Goal: Task Accomplishment & Management: Use online tool/utility

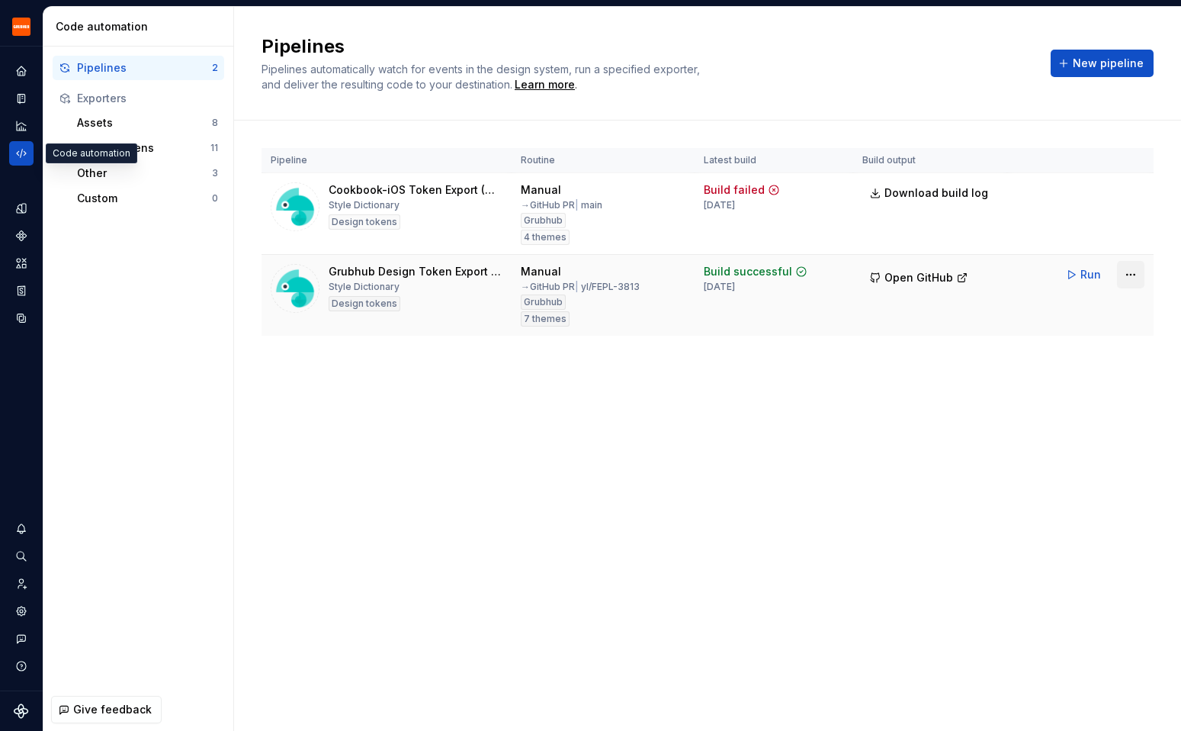
click at [1131, 275] on html "Grubhub Design System Y Dataset Grubhub Code automation Pipelines 2 Exporters A…" at bounding box center [590, 365] width 1181 height 731
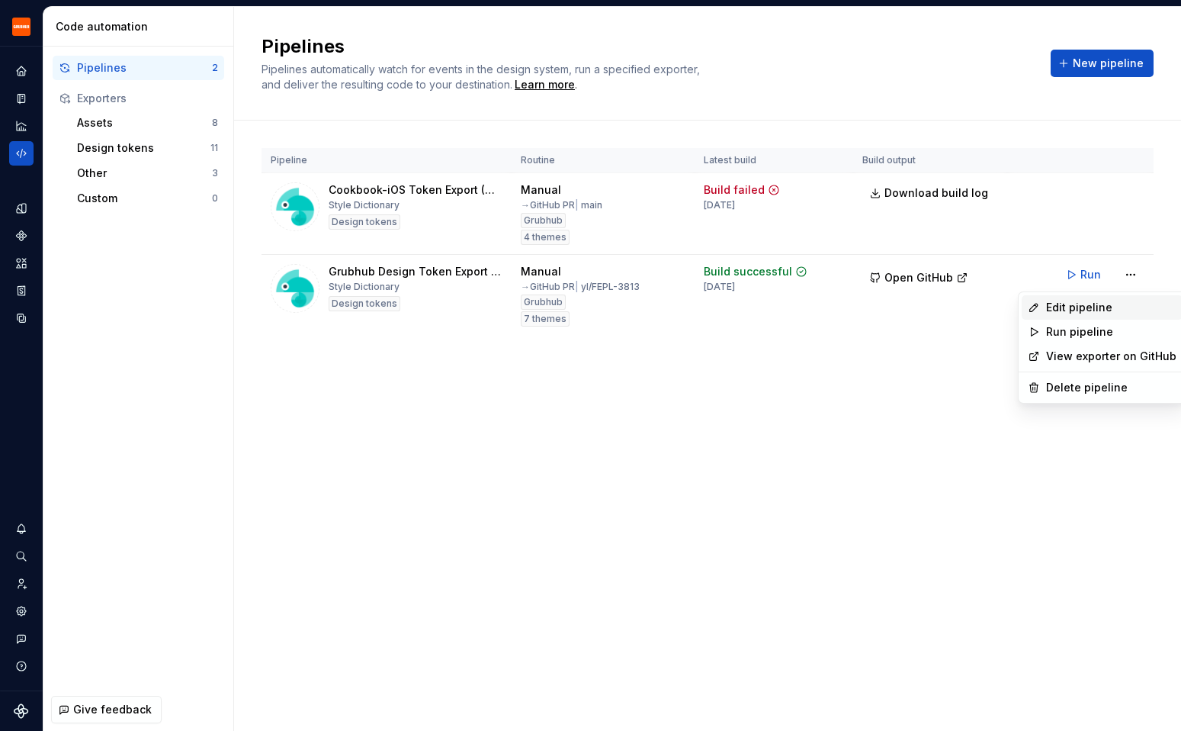
click at [1105, 309] on div "Edit pipeline" at bounding box center [1111, 307] width 130 height 15
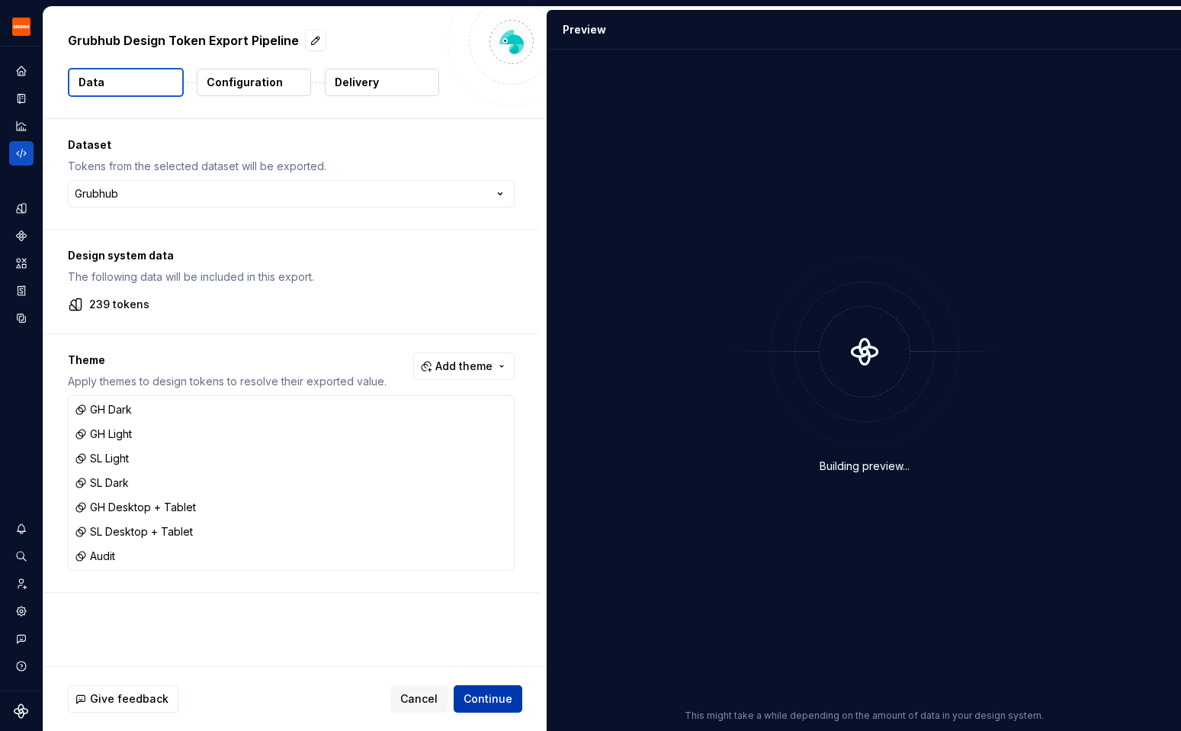
click at [509, 696] on span "Continue" at bounding box center [488, 698] width 49 height 15
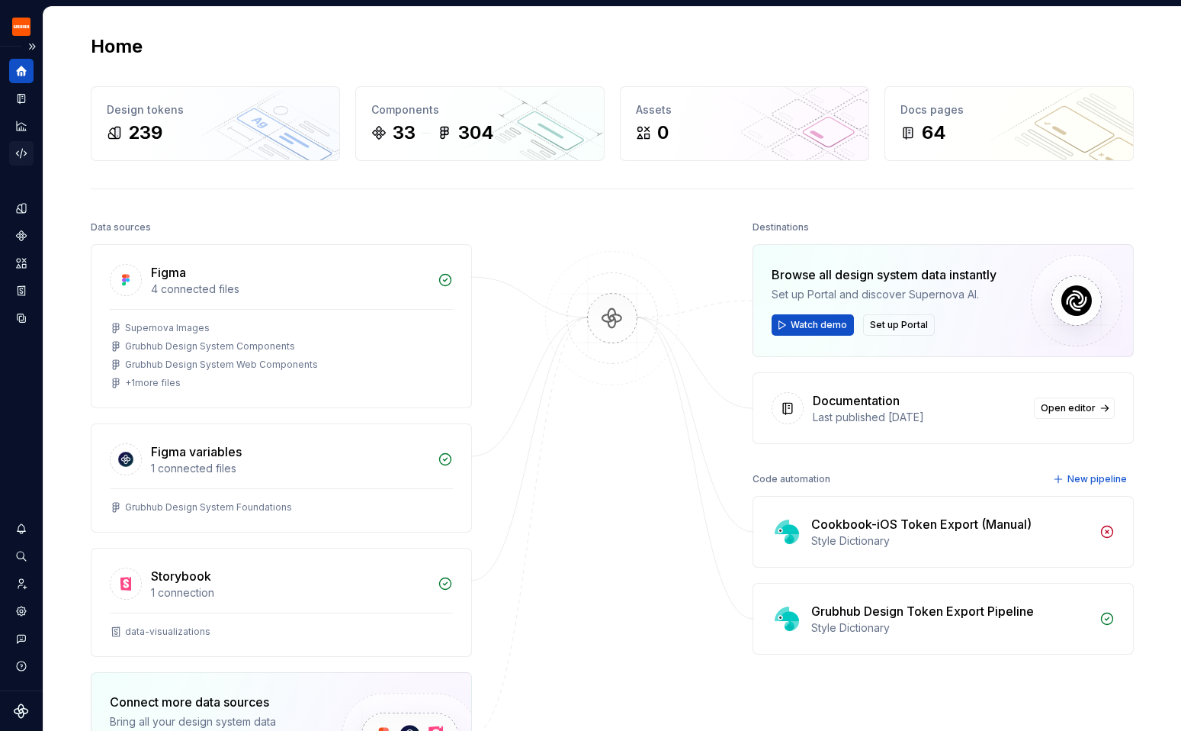
click at [21, 152] on icon "Code automation" at bounding box center [21, 153] width 10 height 9
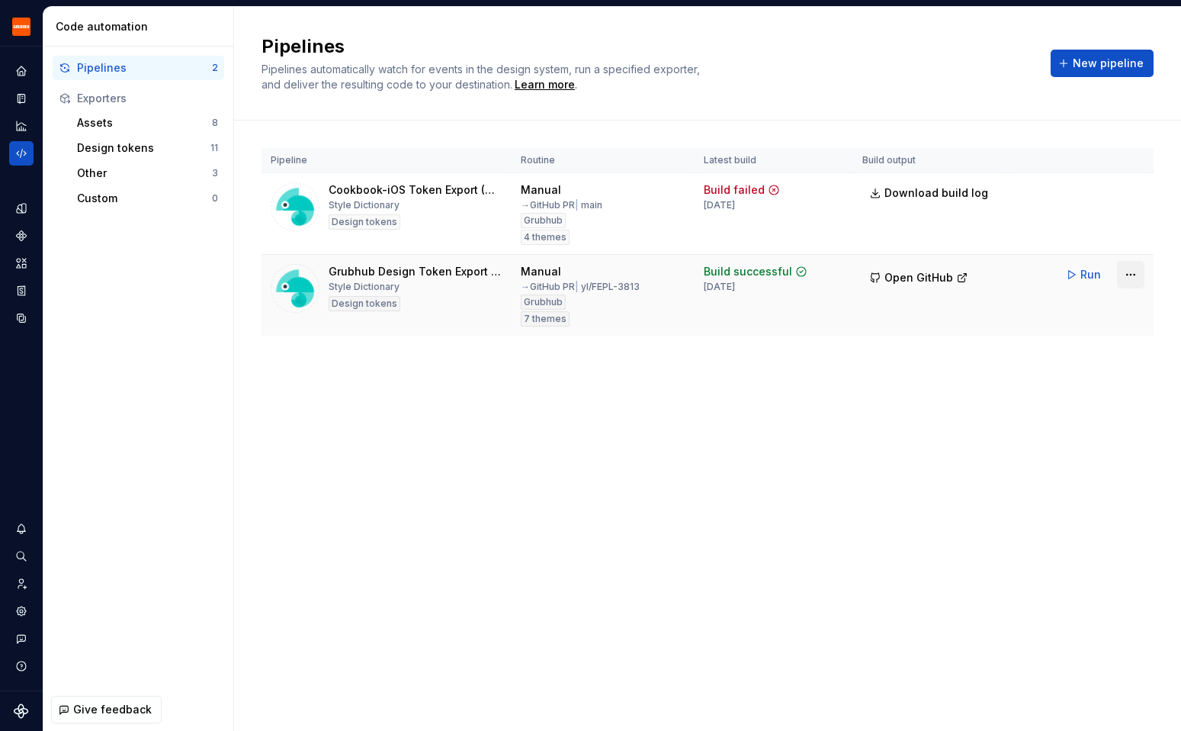
click at [1133, 272] on html "Grubhub Design System Y Dataset Grubhub Code automation Pipelines 2 Exporters A…" at bounding box center [590, 365] width 1181 height 731
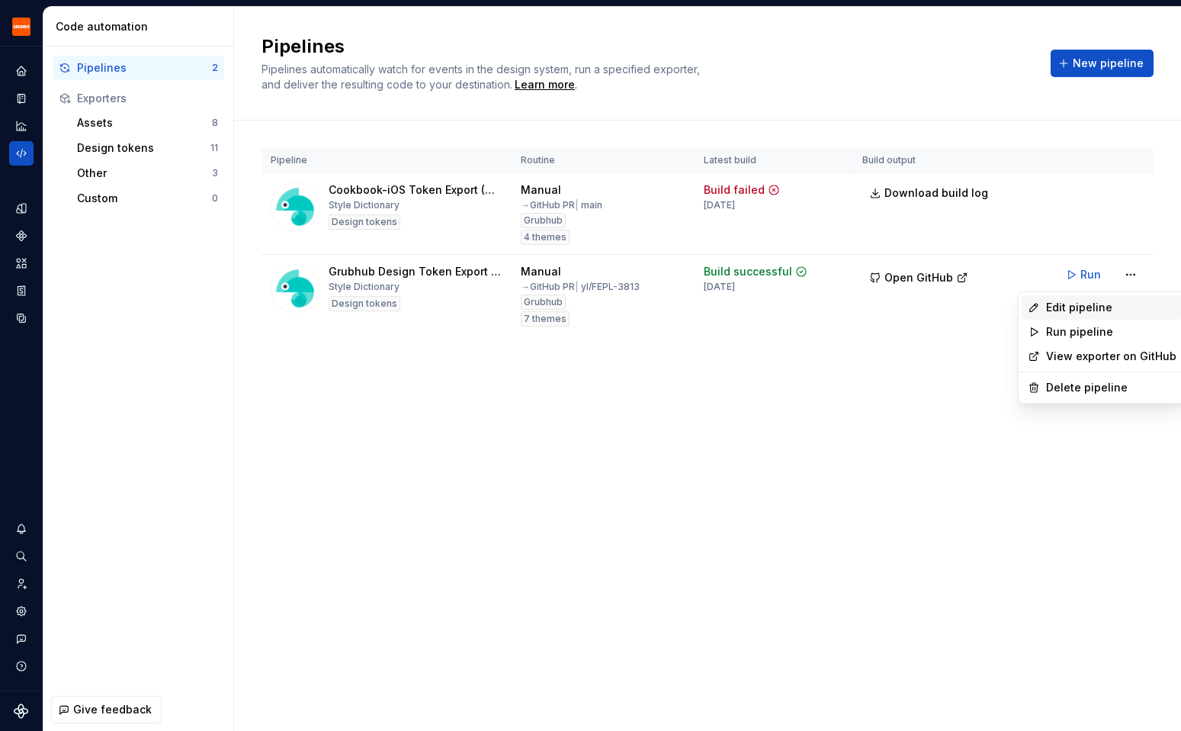
click at [1099, 313] on div "Edit pipeline" at bounding box center [1111, 307] width 130 height 15
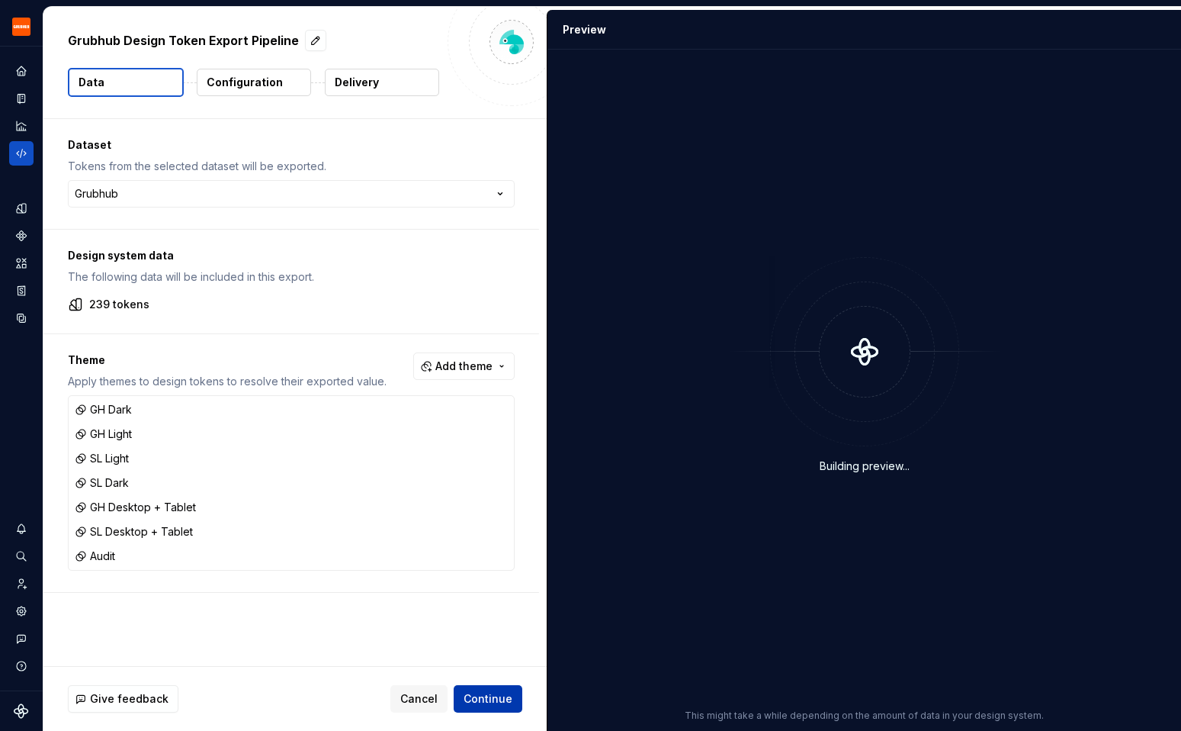
click at [483, 691] on span "Continue" at bounding box center [488, 698] width 49 height 15
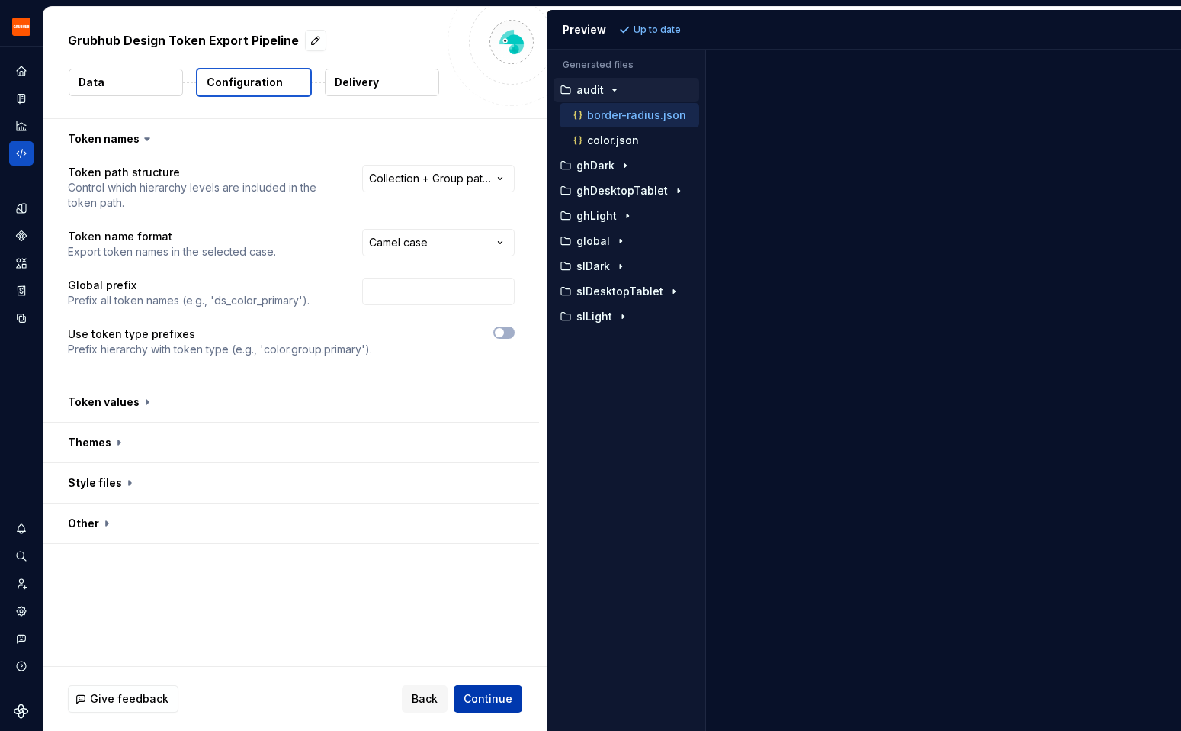
click at [481, 691] on span "Continue" at bounding box center [488, 698] width 49 height 15
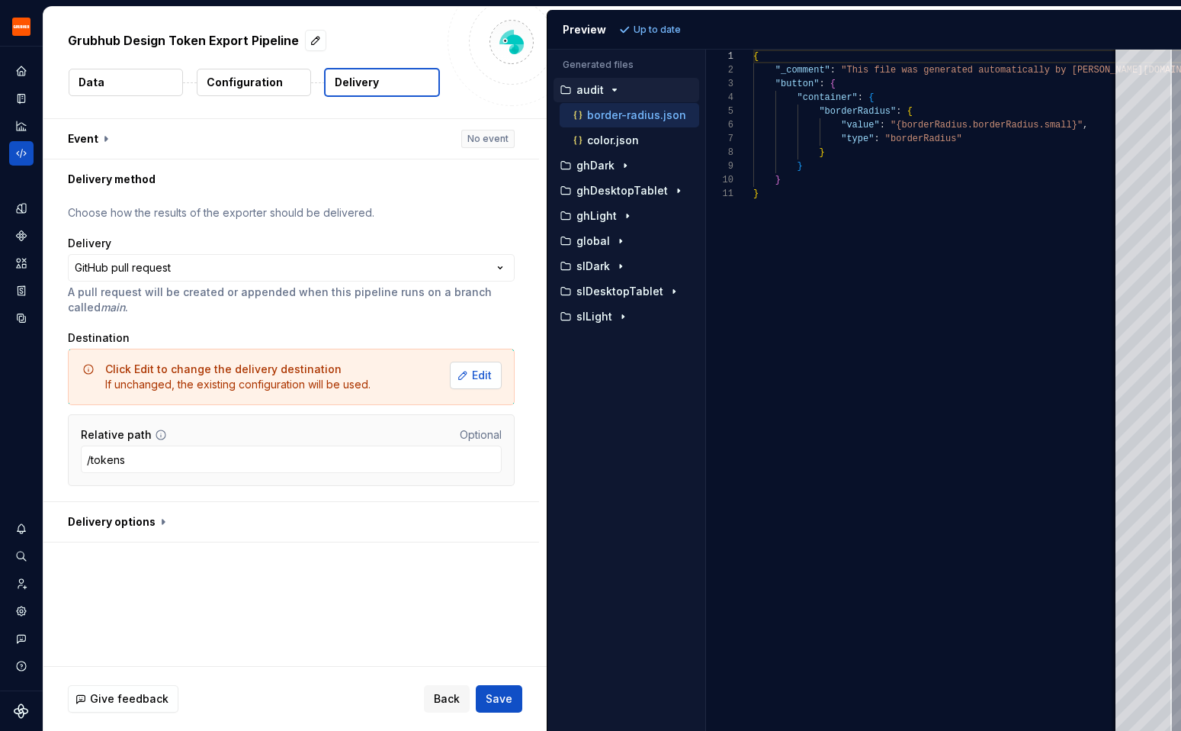
click at [484, 383] on button "Edit" at bounding box center [476, 375] width 52 height 27
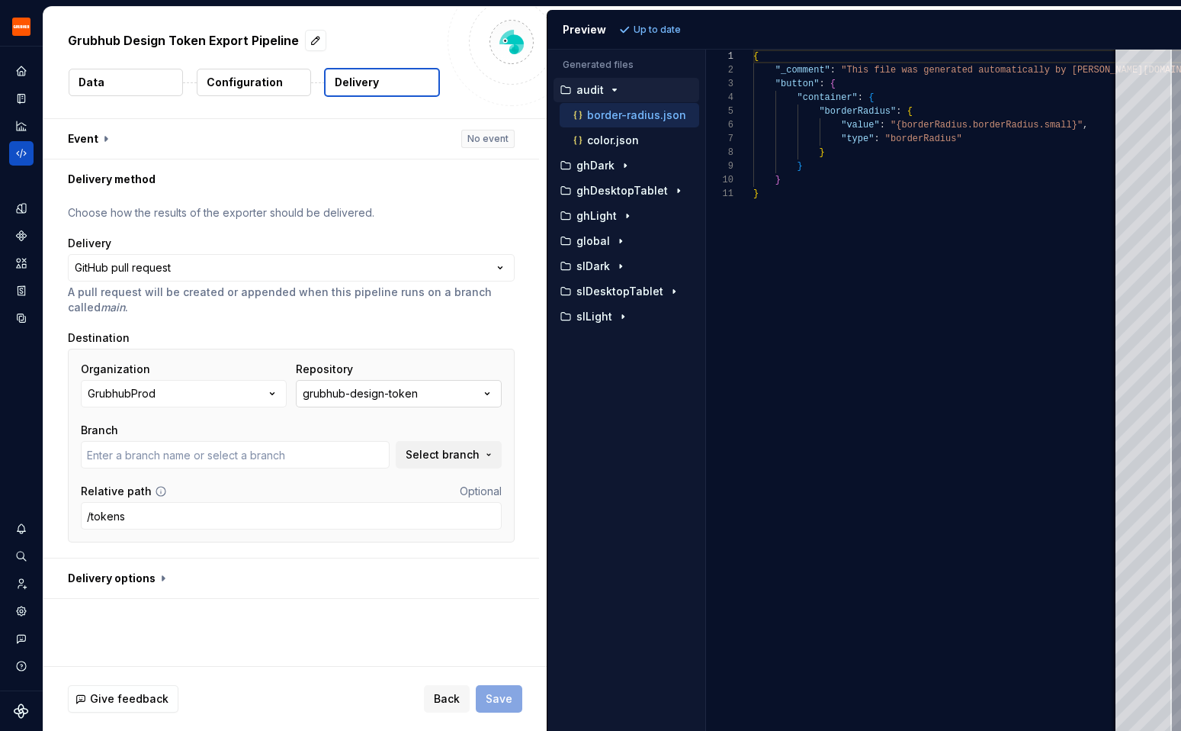
type input "al/FEPL-3814"
click at [448, 455] on span "Select branch" at bounding box center [443, 454] width 74 height 15
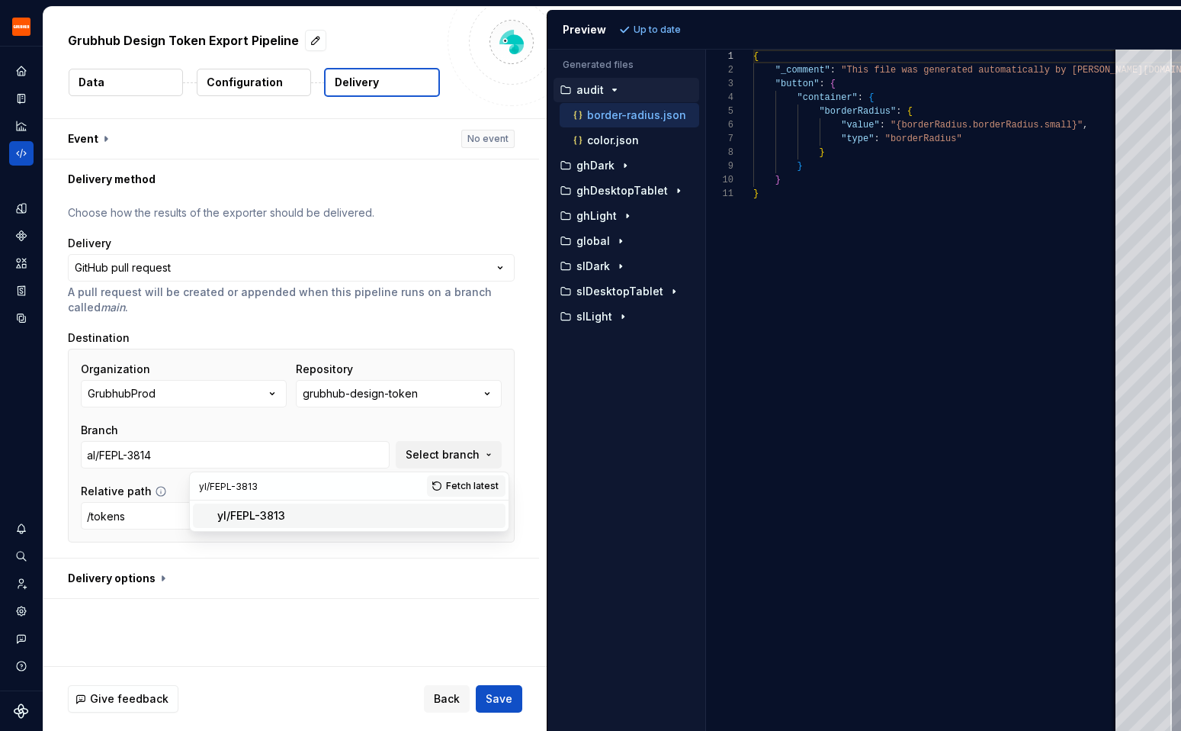
type input "yl/FEPL-3813"
click at [250, 521] on div "yl/FEPL-3813" at bounding box center [251, 515] width 68 height 15
type input "yl/FEPL-3813"
click at [248, 564] on button "button" at bounding box center [291, 578] width 496 height 40
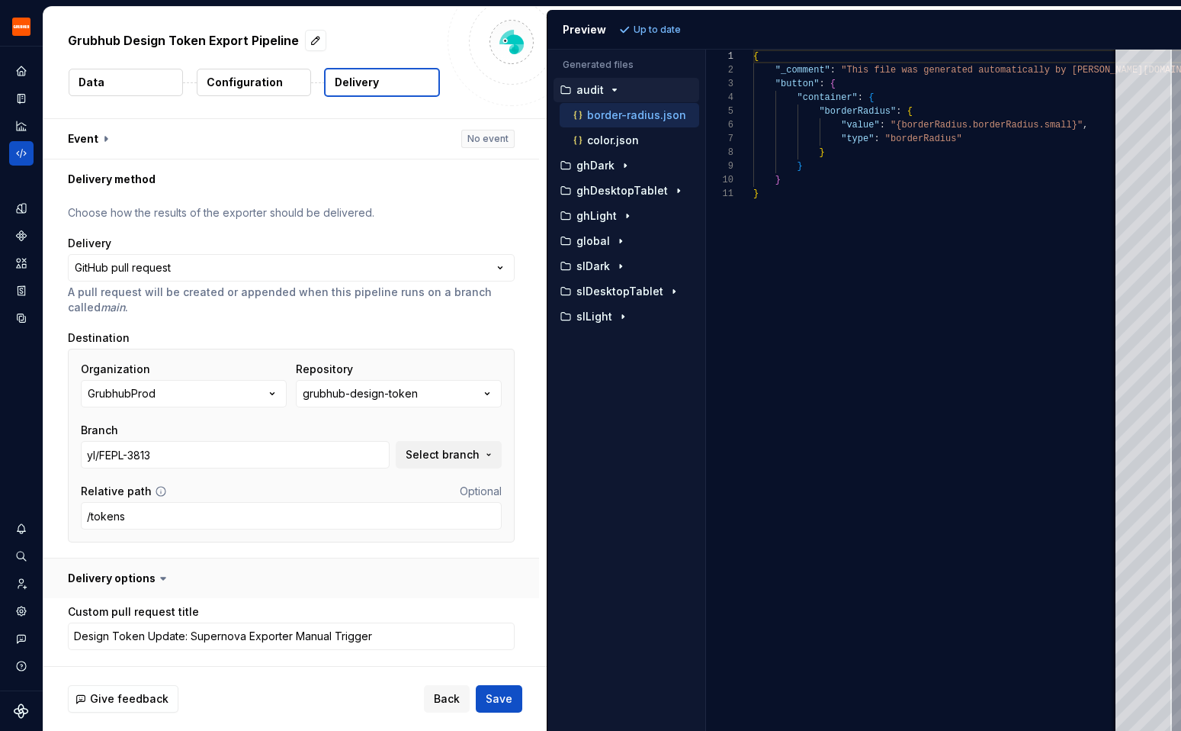
scroll to position [293, 0]
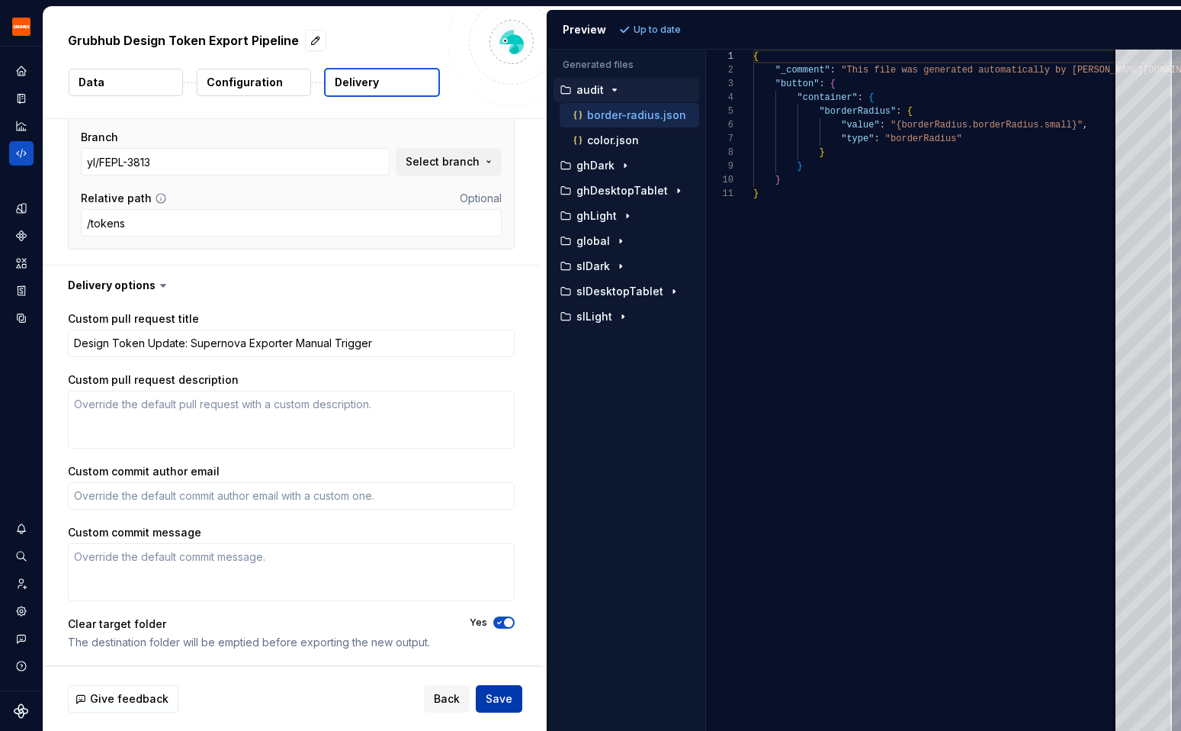
click at [493, 697] on span "Save" at bounding box center [499, 698] width 27 height 15
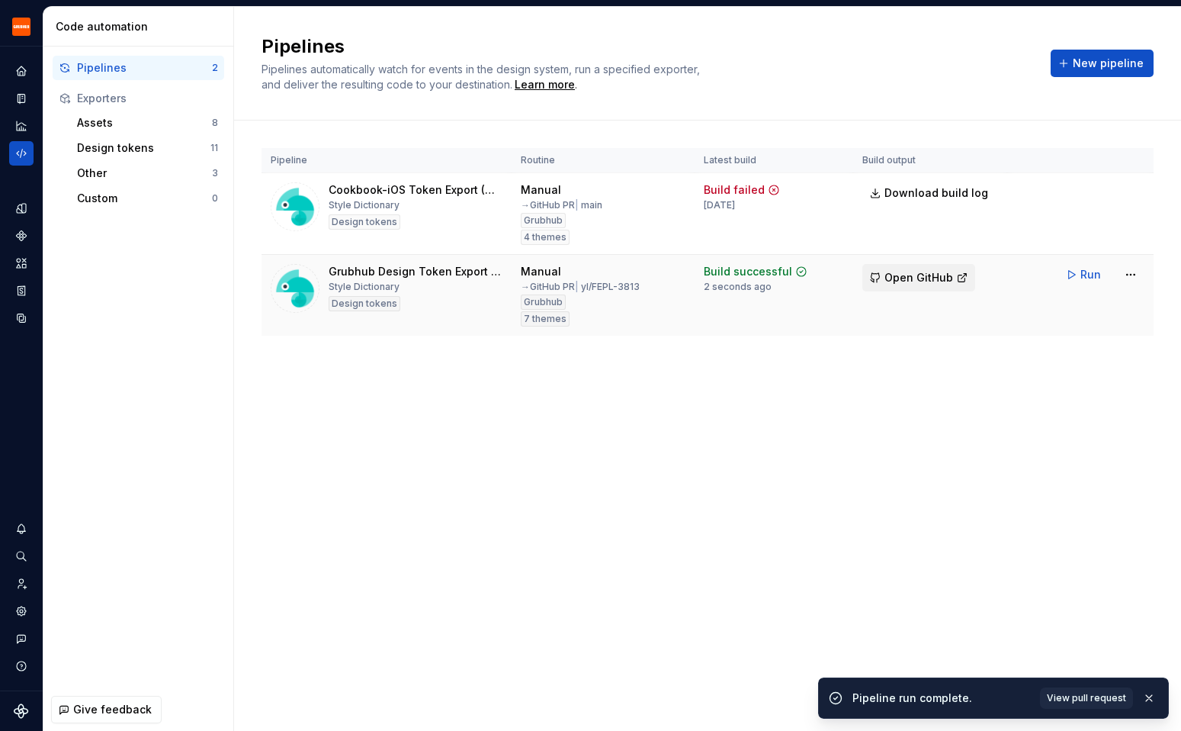
click at [941, 273] on span "Open GitHub" at bounding box center [919, 277] width 69 height 15
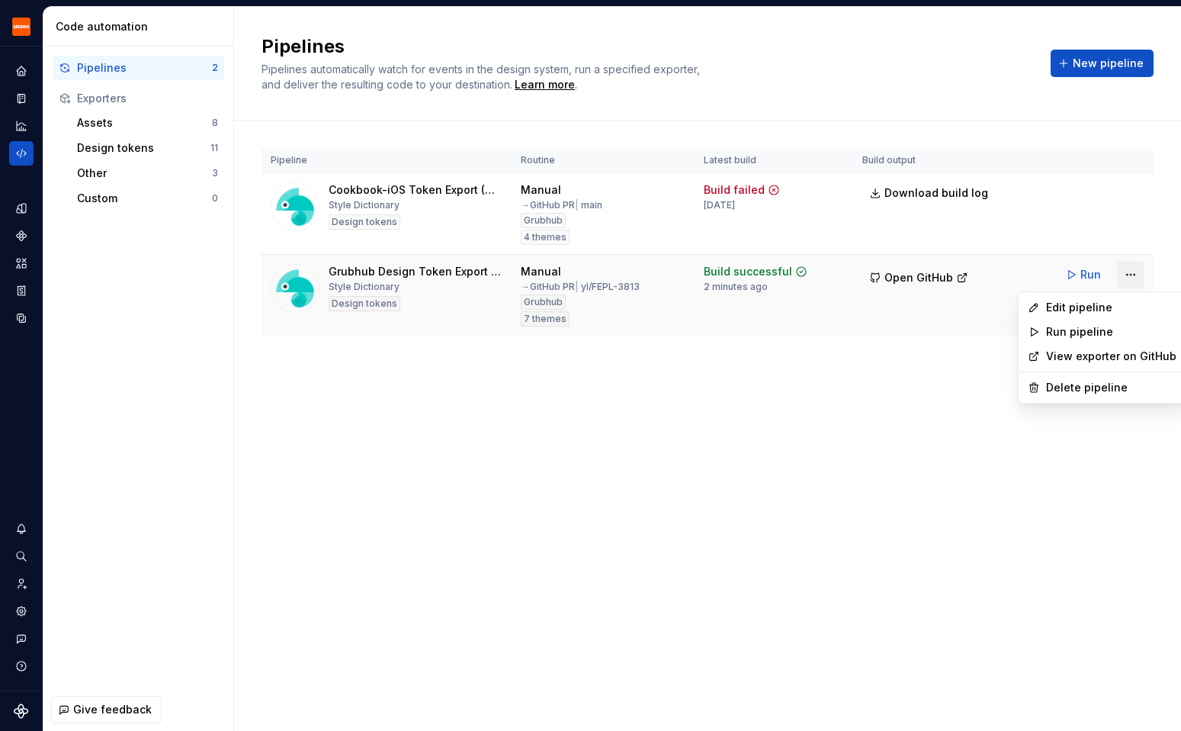
click at [1135, 269] on html "Grubhub Design System Y Dataset Grubhub Code automation Pipelines 2 Exporters A…" at bounding box center [590, 365] width 1181 height 731
click at [1098, 301] on div "Edit pipeline" at bounding box center [1111, 307] width 130 height 15
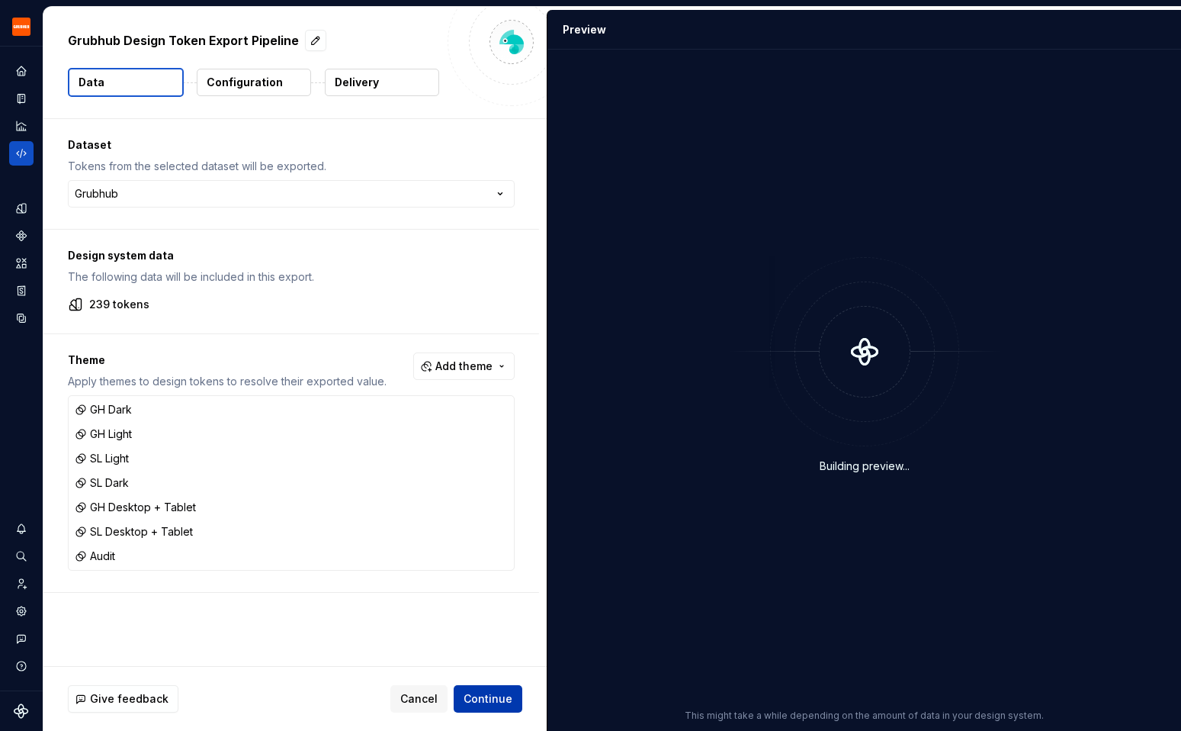
click at [493, 696] on span "Continue" at bounding box center [488, 698] width 49 height 15
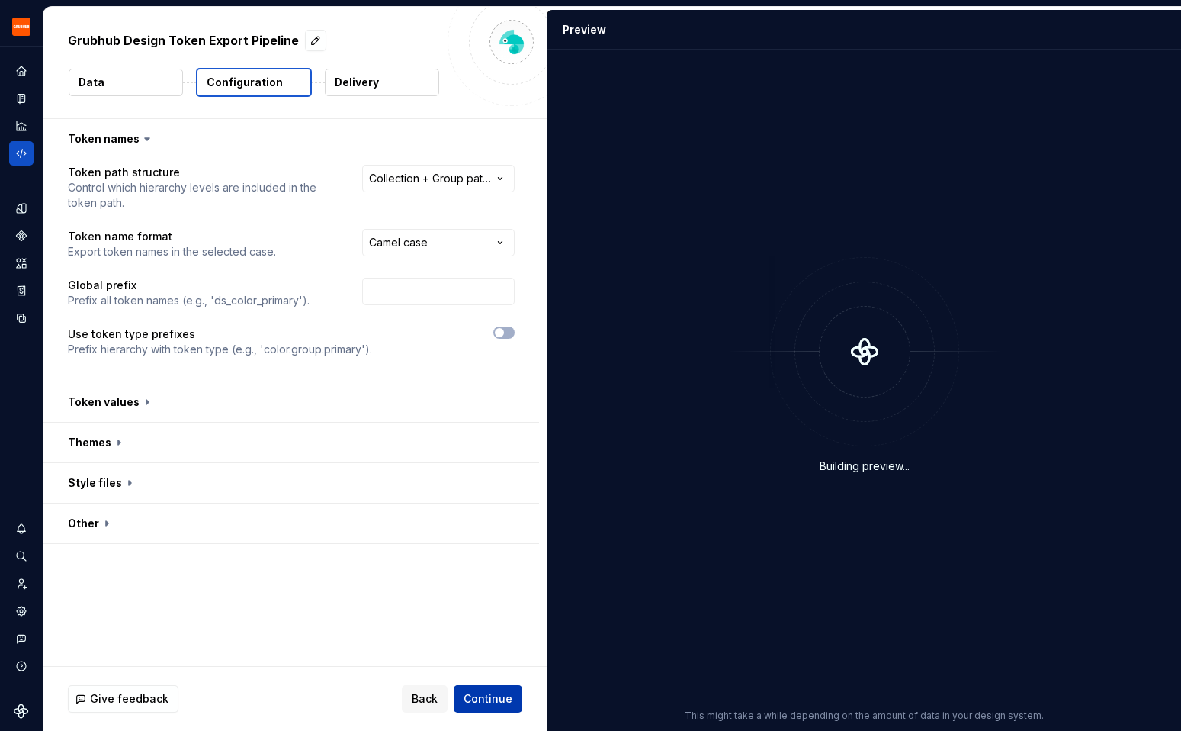
click at [493, 696] on span "Continue" at bounding box center [488, 698] width 49 height 15
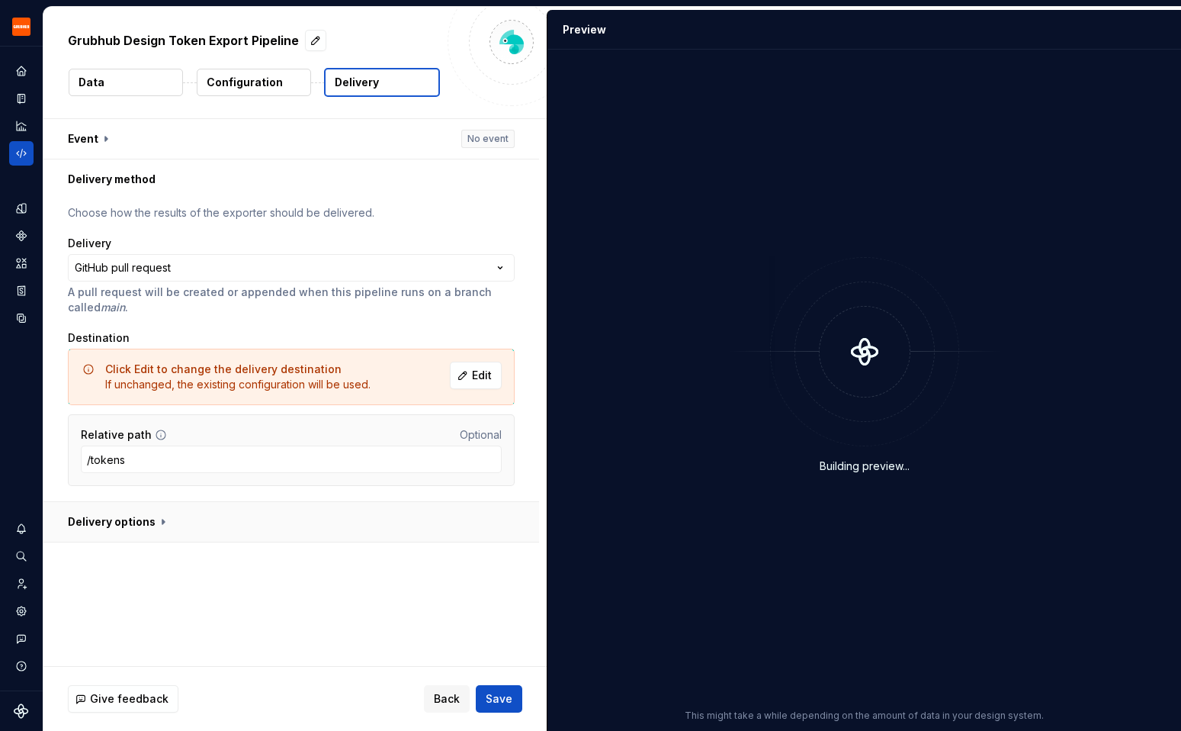
click at [368, 527] on button "button" at bounding box center [291, 522] width 496 height 40
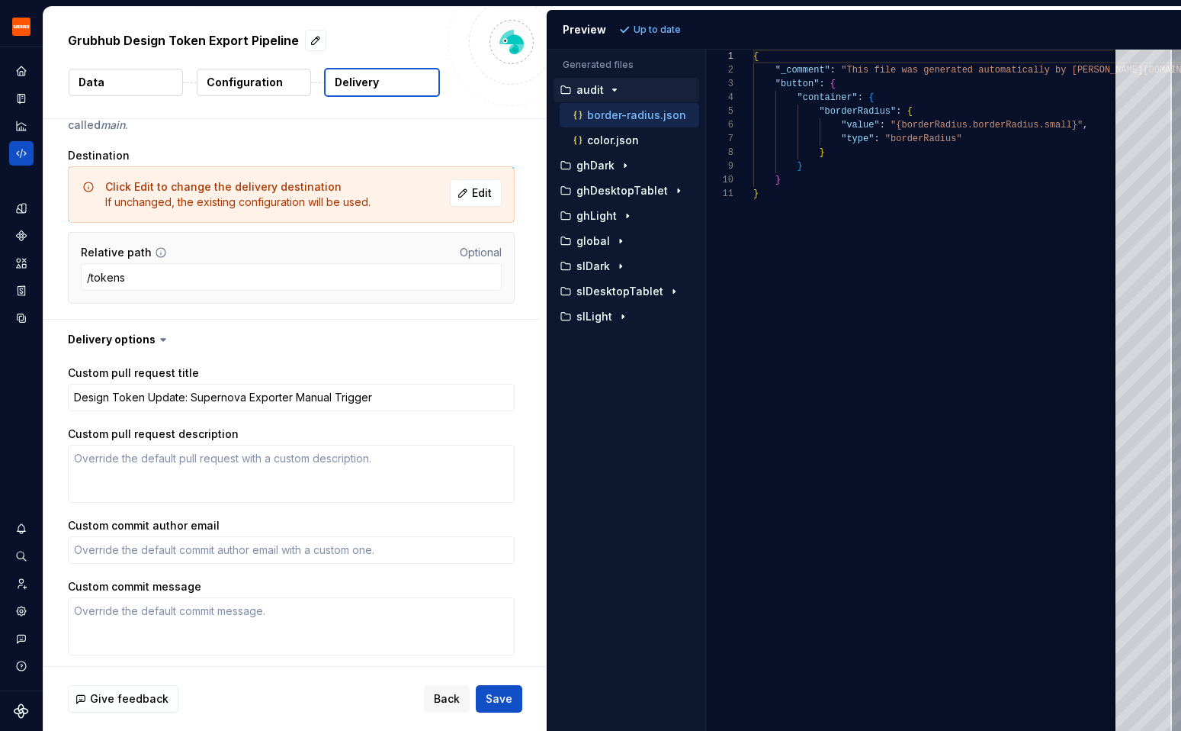
scroll to position [236, 0]
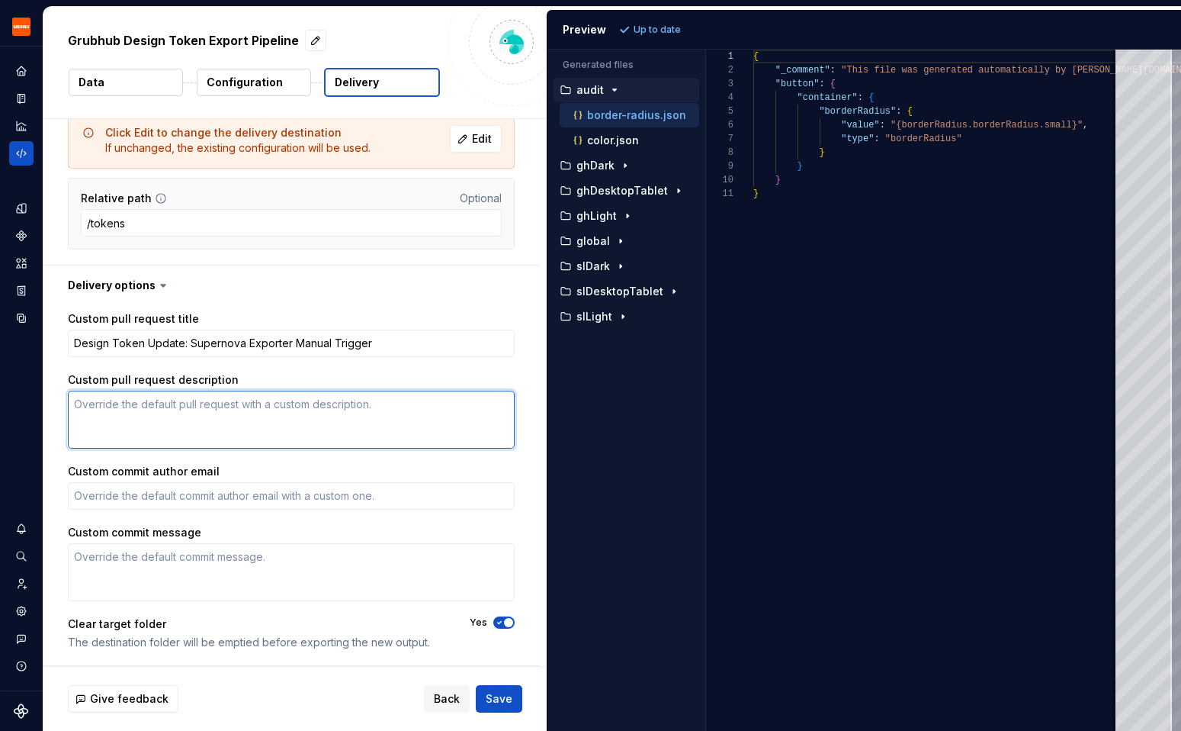
click at [349, 403] on textarea "Custom pull request description" at bounding box center [291, 419] width 447 height 58
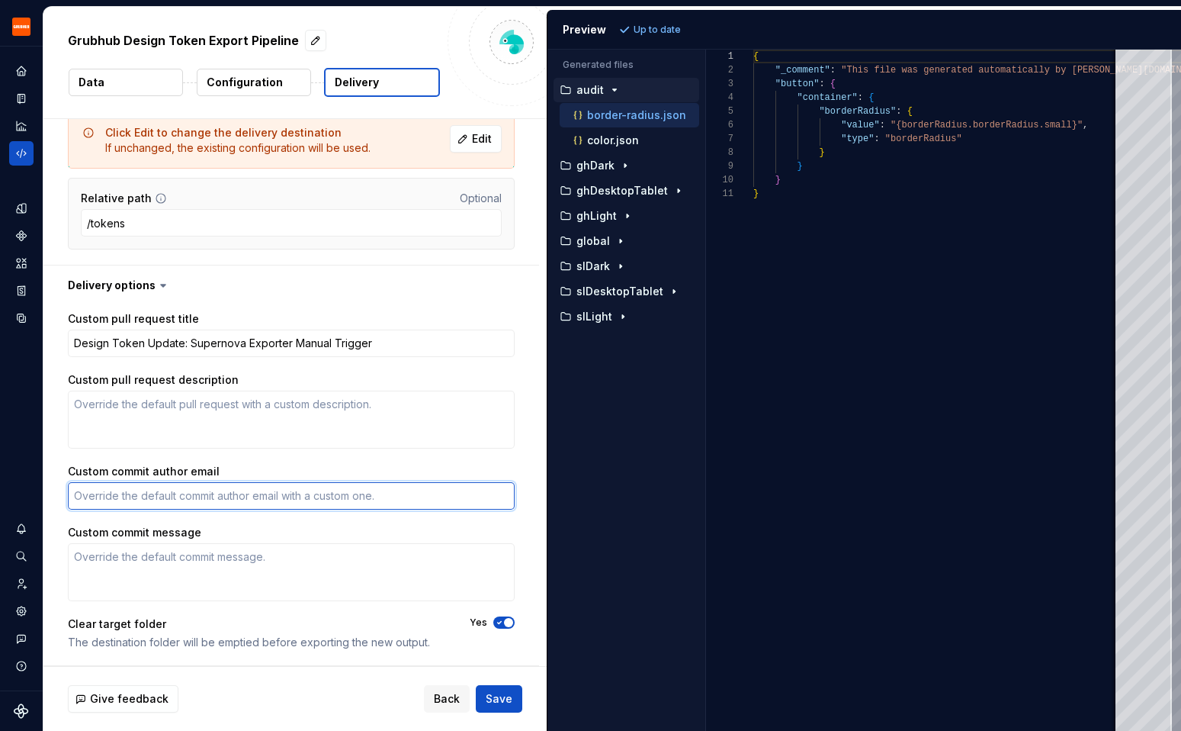
click at [317, 495] on textarea "Custom commit author email" at bounding box center [291, 495] width 447 height 27
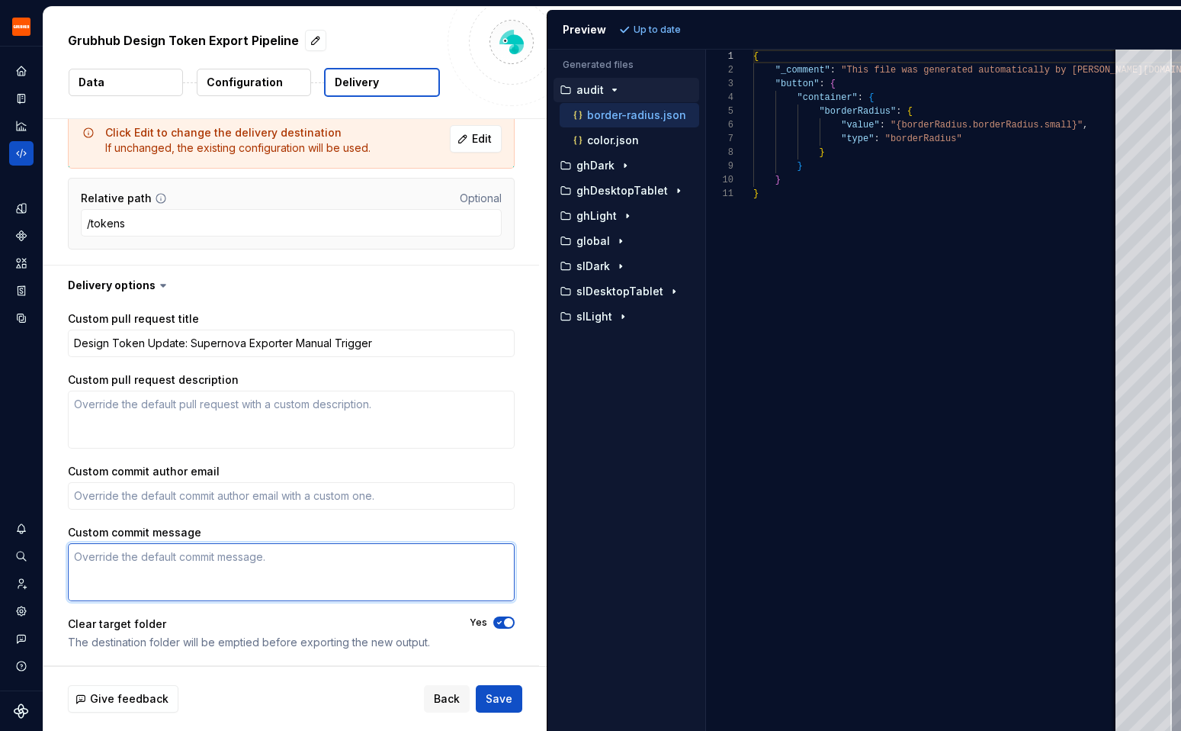
click at [278, 583] on textarea "Custom commit message" at bounding box center [291, 572] width 447 height 58
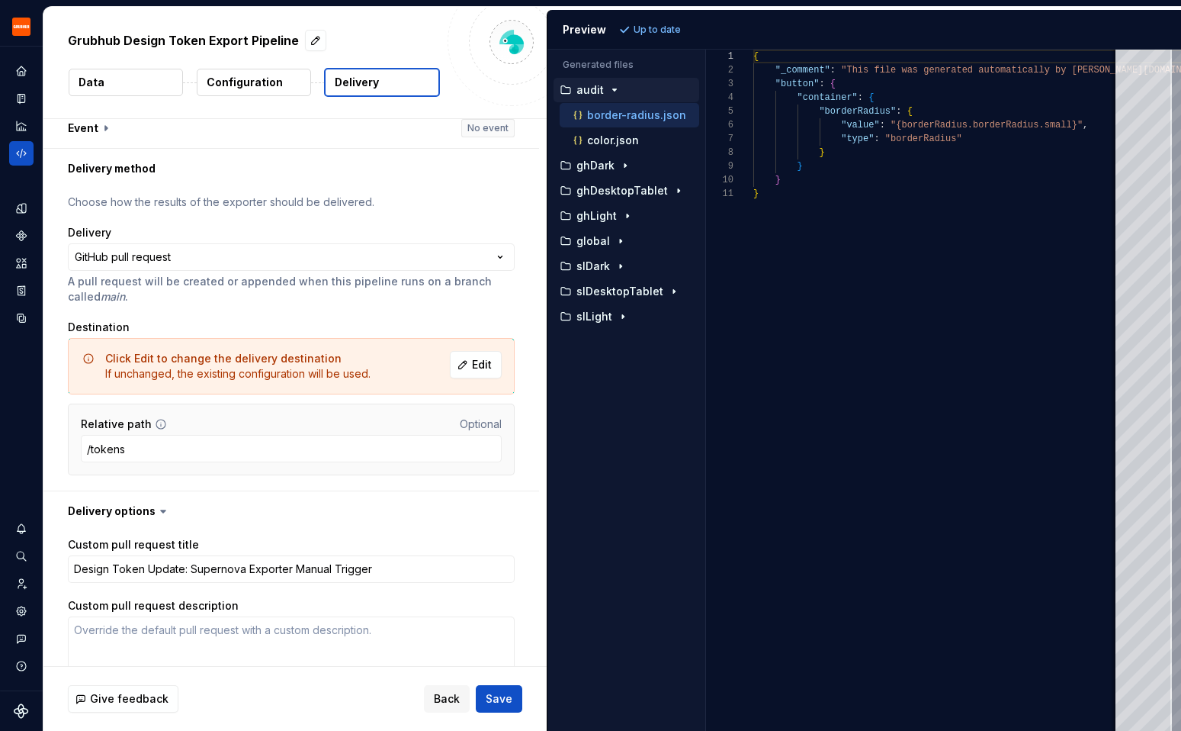
scroll to position [0, 0]
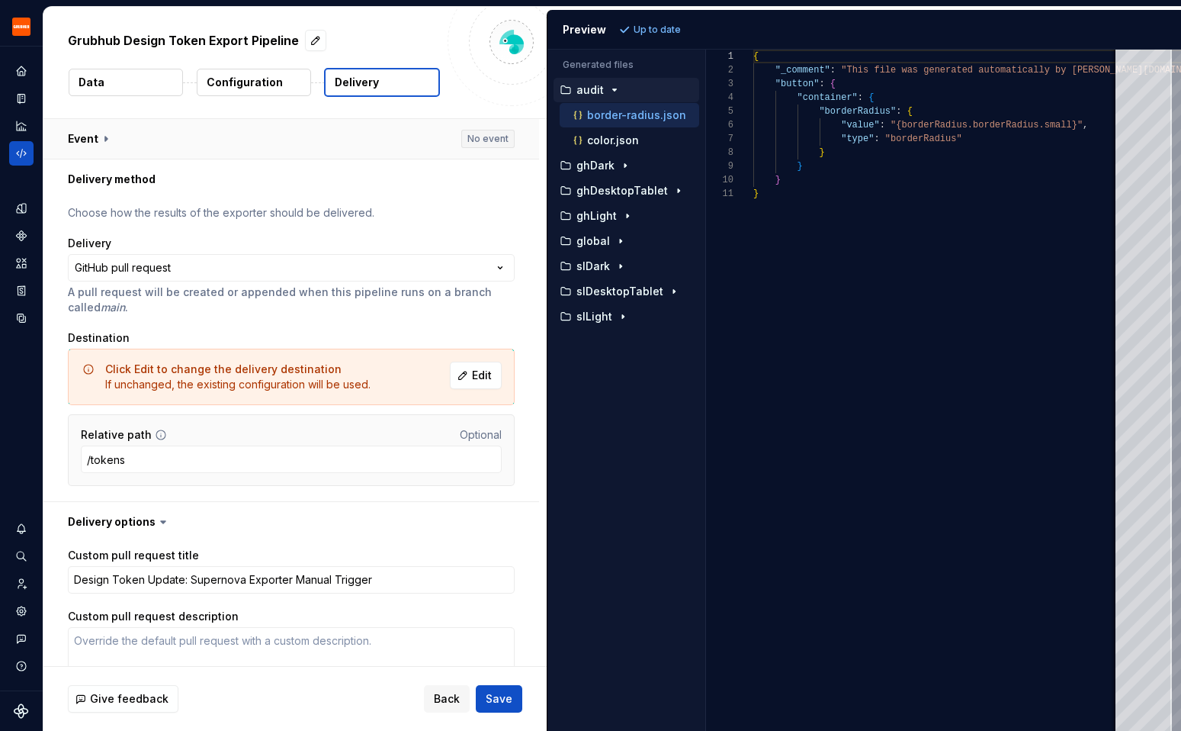
click at [280, 140] on button "button" at bounding box center [291, 139] width 496 height 40
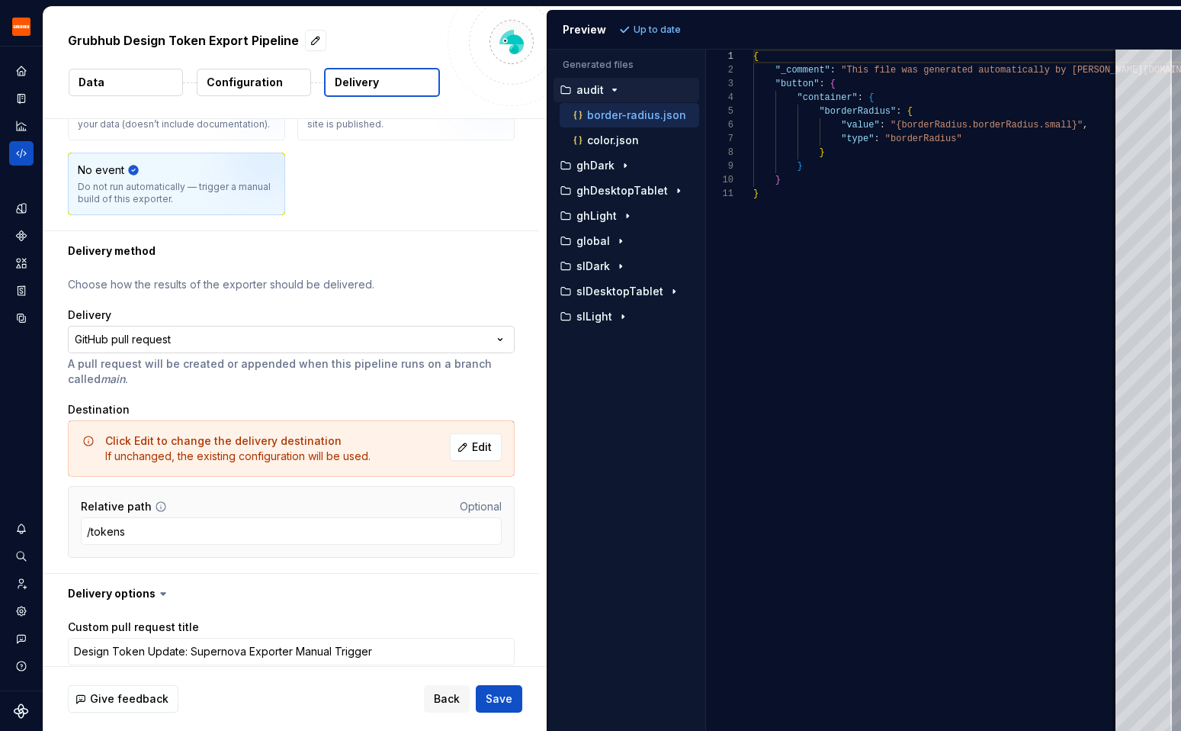
click at [201, 340] on html "**********" at bounding box center [590, 365] width 1181 height 731
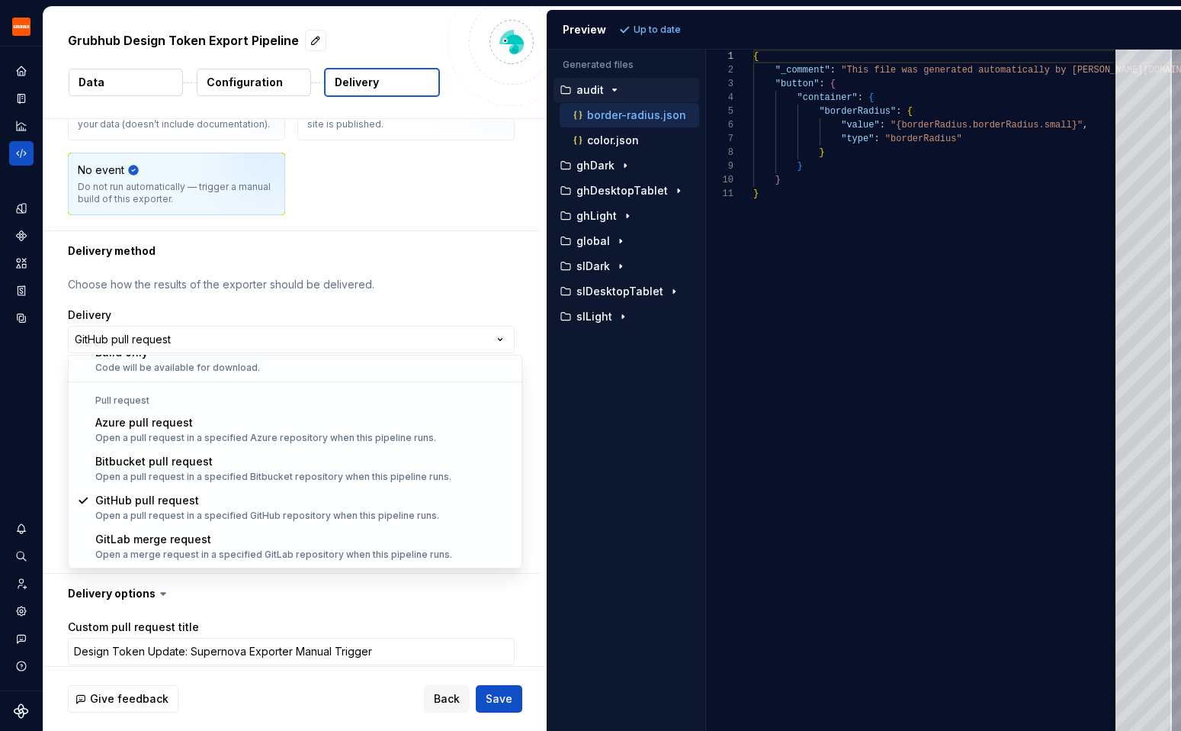
scroll to position [0, 0]
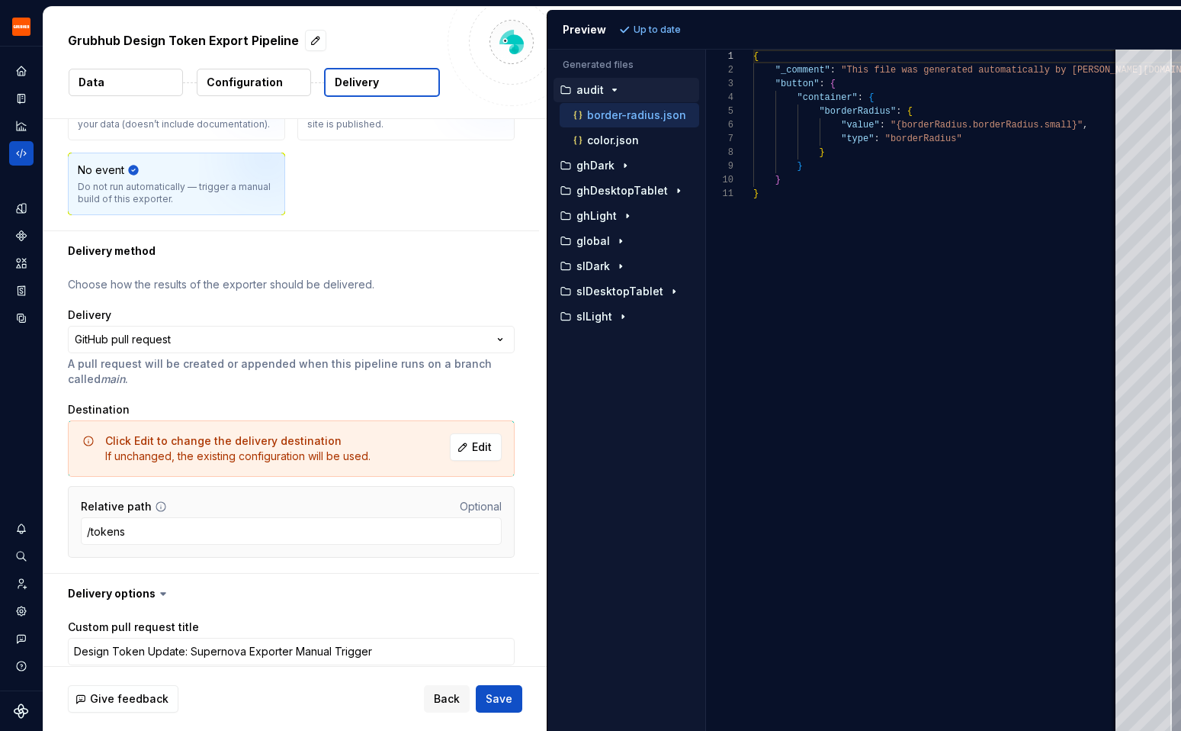
click at [310, 254] on html "**********" at bounding box center [590, 365] width 1181 height 731
click at [235, 378] on p "A pull request will be created or appended when this pipeline runs on a branch …" at bounding box center [291, 371] width 447 height 31
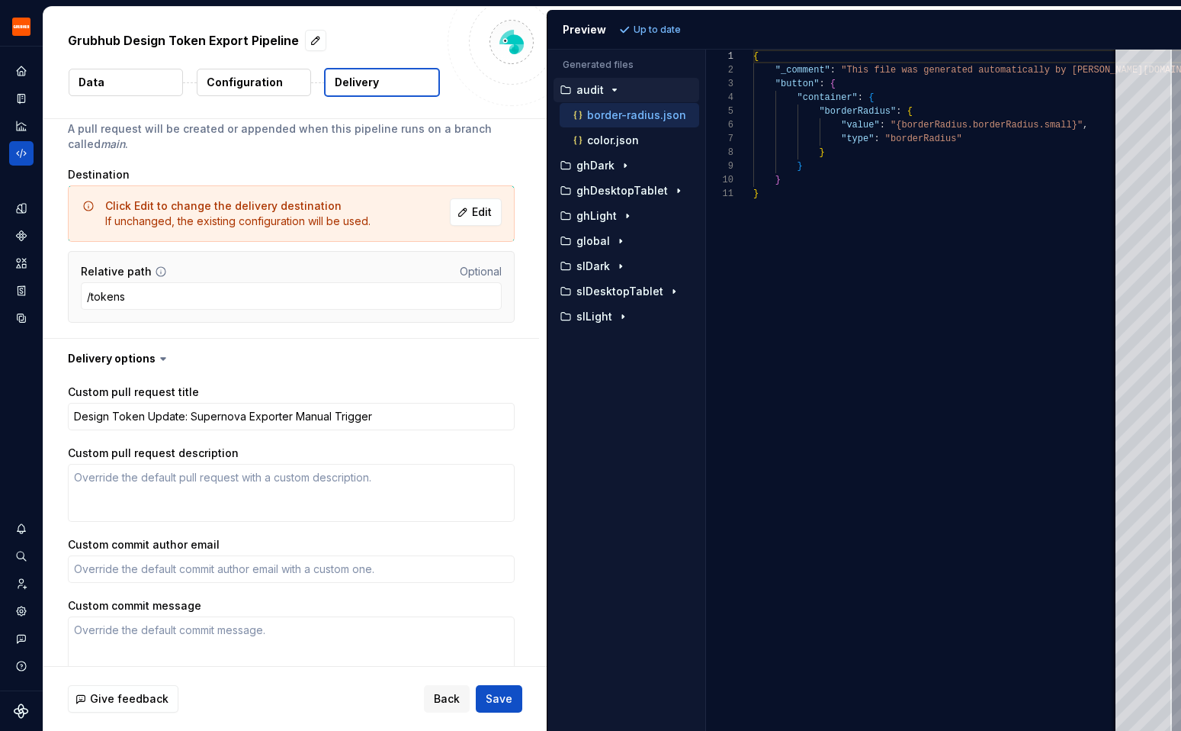
scroll to position [500, 0]
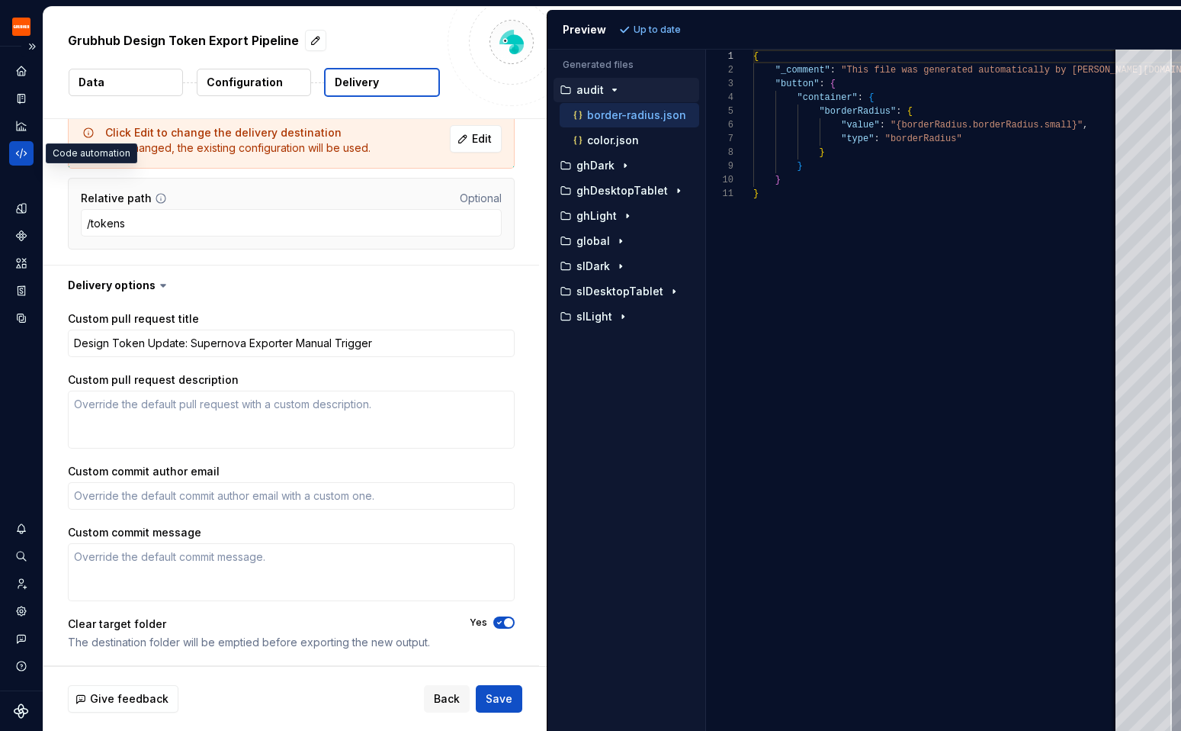
click at [17, 158] on icon "Code automation" at bounding box center [21, 153] width 14 height 14
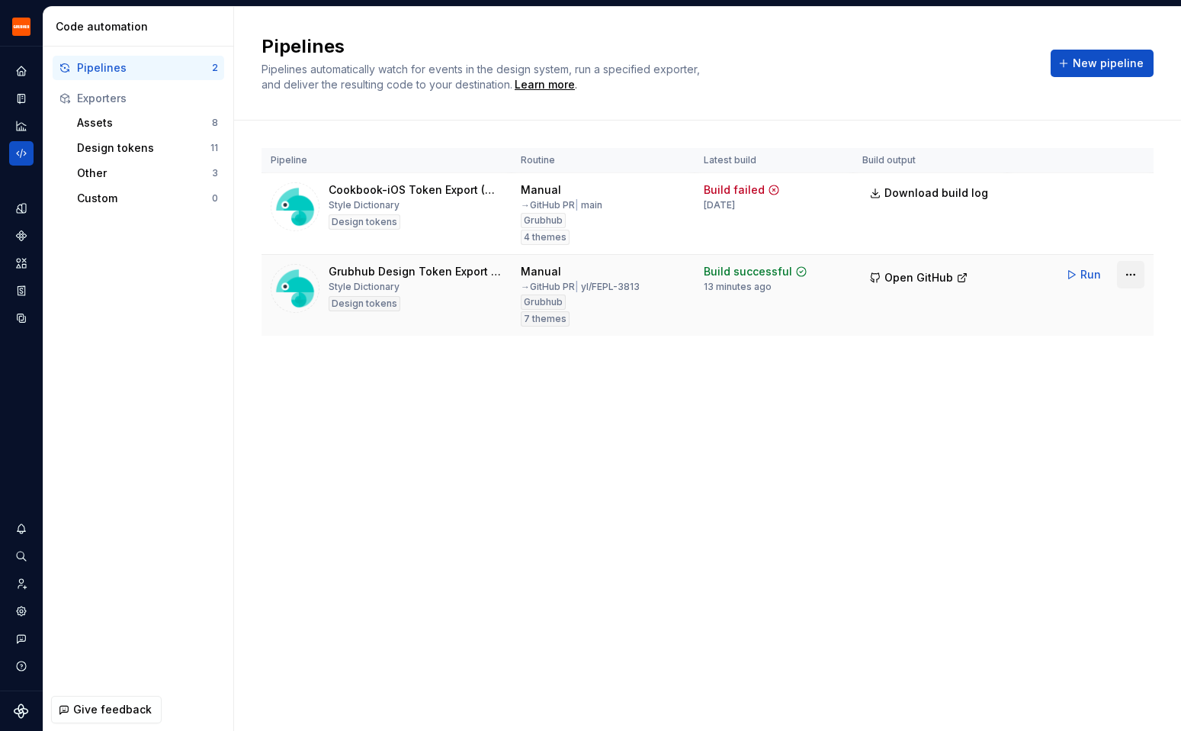
click at [1136, 267] on html "Grubhub Design System Y Dataset Grubhub Code automation Pipelines 2 Exporters A…" at bounding box center [590, 365] width 1181 height 731
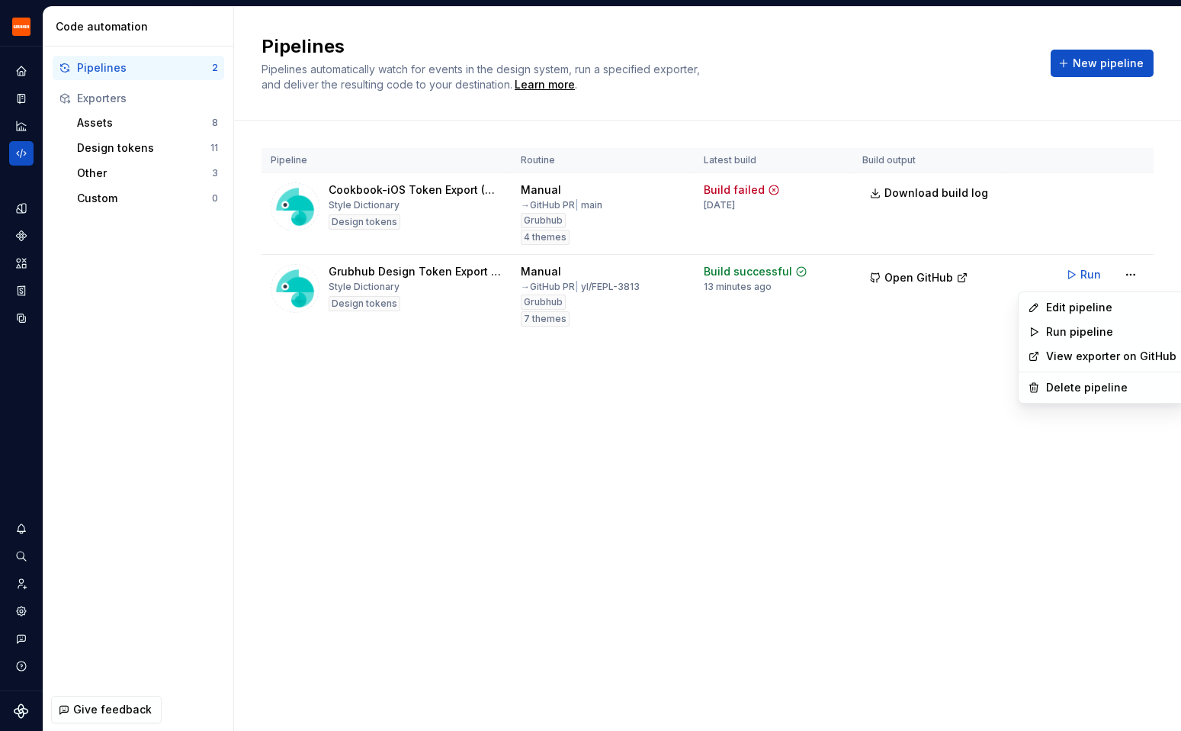
click at [1085, 358] on link "View exporter on GitHub" at bounding box center [1111, 356] width 130 height 15
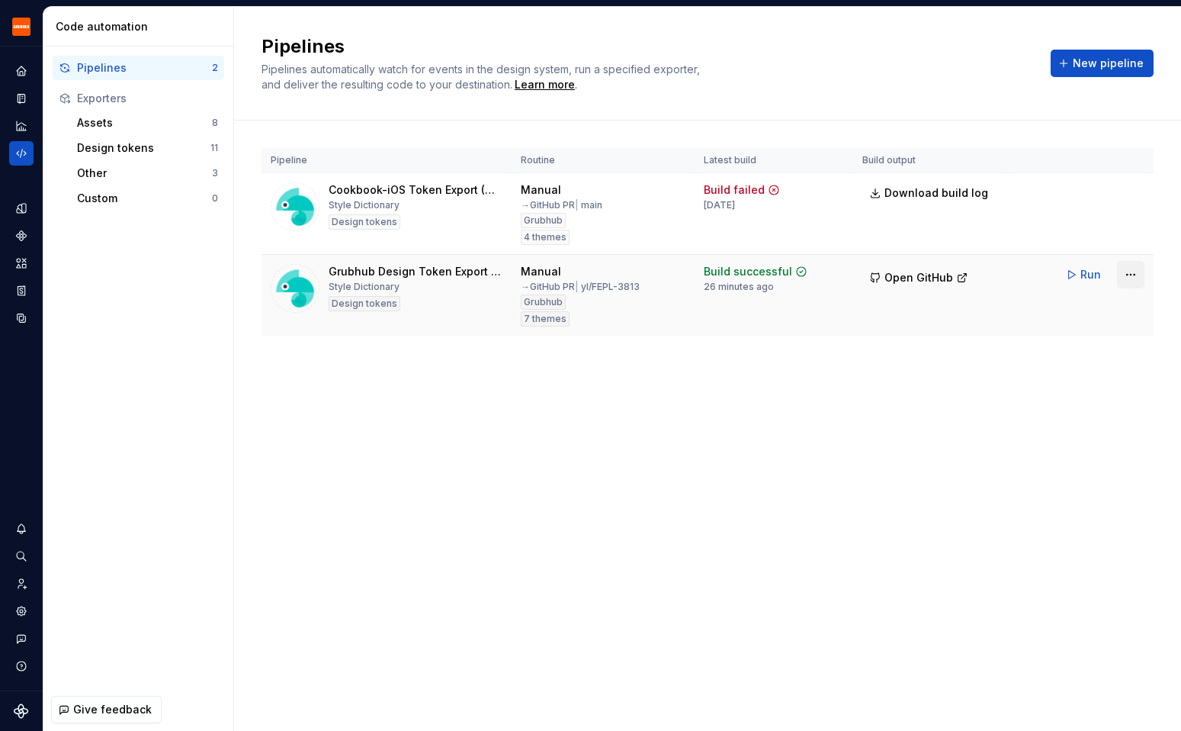
click at [1126, 278] on html "Grubhub Design System Y Dataset Grubhub Code automation Pipelines 2 Exporters A…" at bounding box center [590, 365] width 1181 height 731
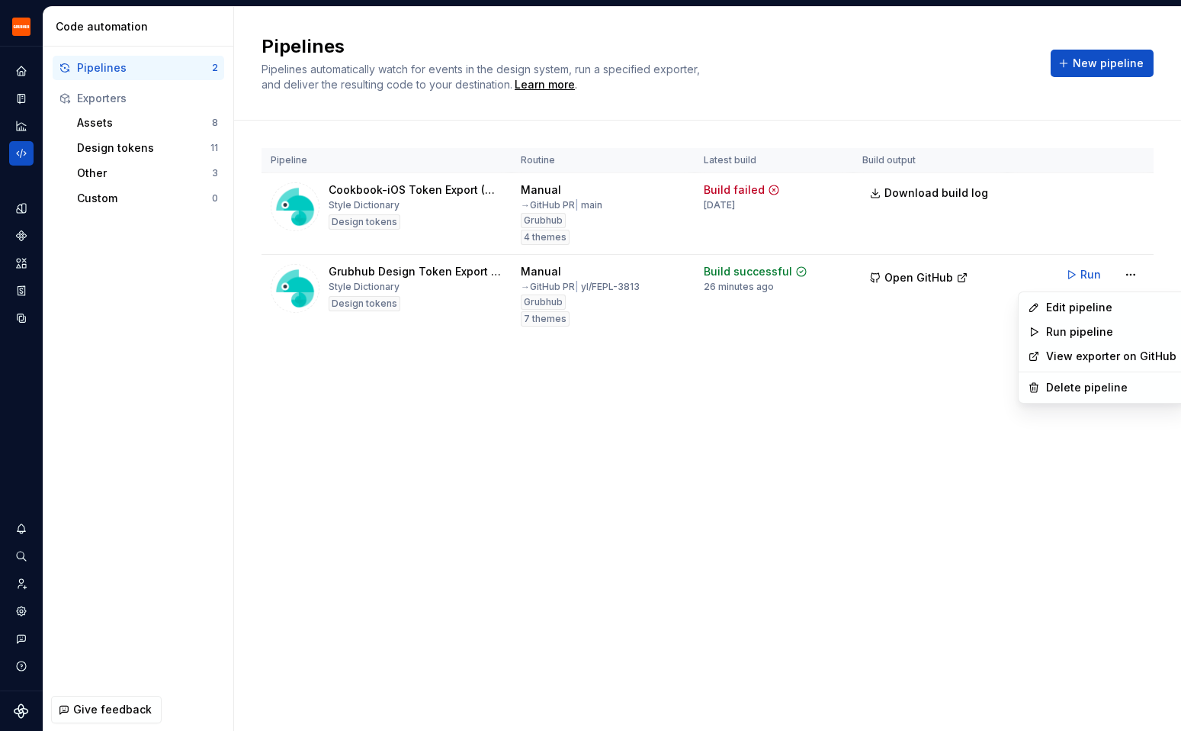
click at [674, 340] on html "Grubhub Design System Y Dataset Grubhub Code automation Pipelines 2 Exporters A…" at bounding box center [590, 365] width 1181 height 731
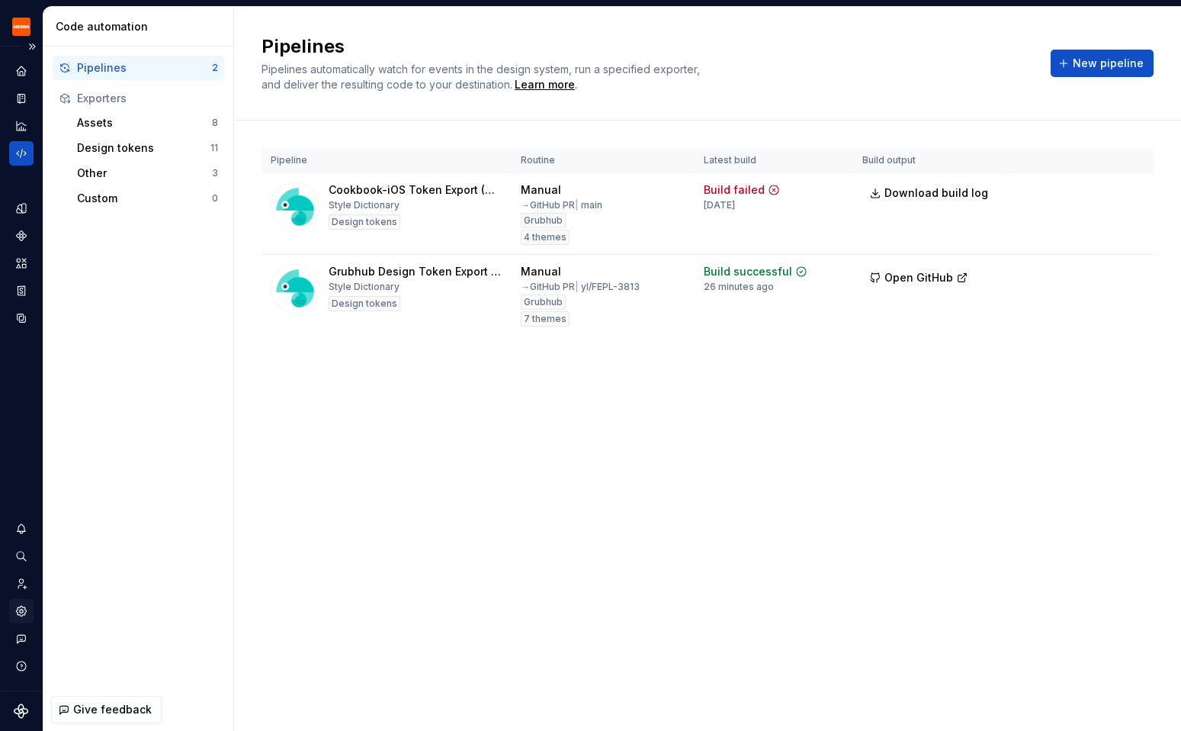
click at [20, 611] on icon "Settings" at bounding box center [21, 610] width 3 height 3
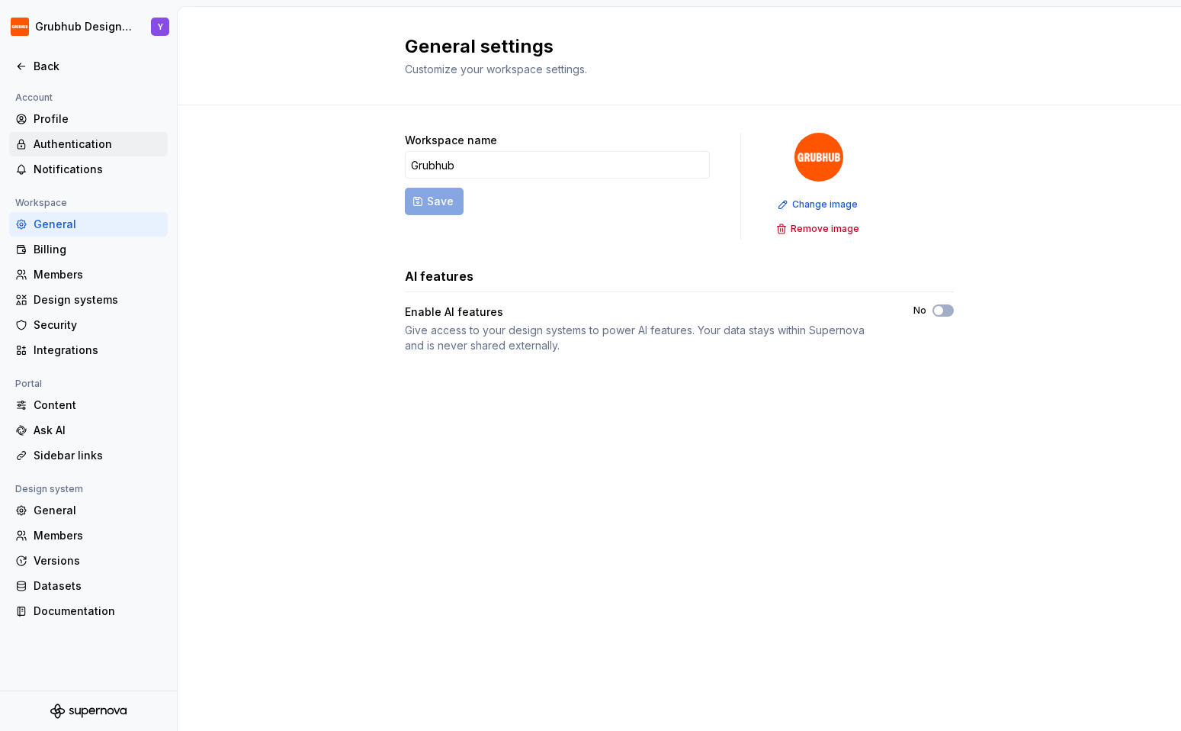
click at [64, 144] on div "Authentication" at bounding box center [98, 144] width 128 height 15
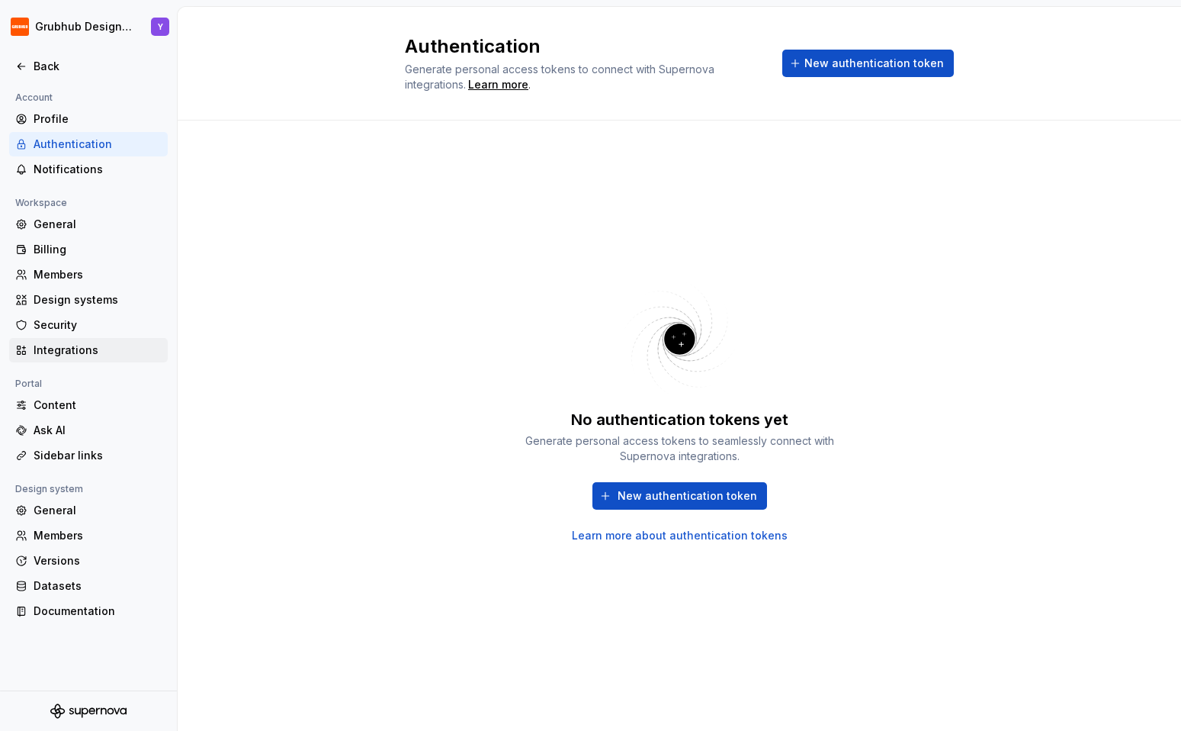
click at [47, 345] on div "Integrations" at bounding box center [98, 349] width 128 height 15
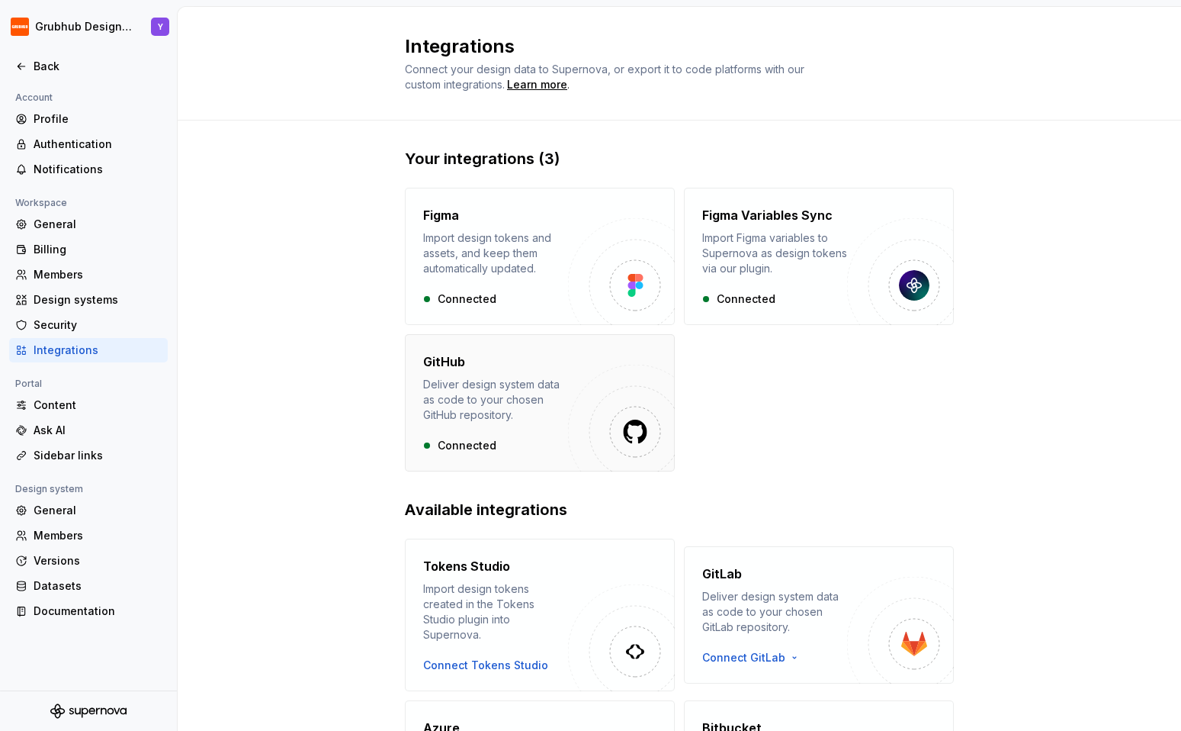
click at [517, 456] on div "GitHub Deliver design system data as code to your chosen GitHub repository. Con…" at bounding box center [540, 402] width 270 height 137
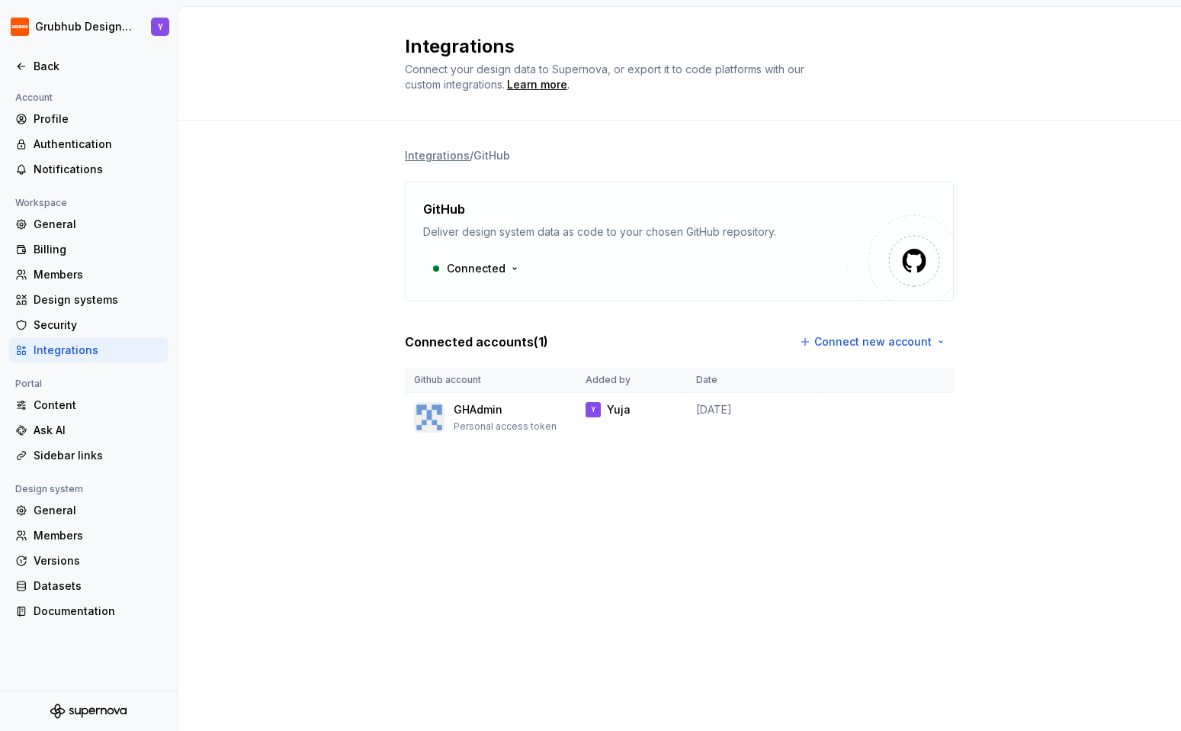
click at [477, 286] on div "GitHub Deliver design system data as code to your chosen GitHub repository. Con…" at bounding box center [679, 241] width 549 height 119
click at [477, 268] on html "Grubhub Design System Y Back Account Profile Authentication Notifications Works…" at bounding box center [590, 365] width 1181 height 731
click at [356, 272] on html "Grubhub Design System Y Back Account Profile Authentication Notifications Works…" at bounding box center [590, 365] width 1181 height 731
click at [924, 400] on html "Grubhub Design System Y Back Account Profile Authentication Notifications Works…" at bounding box center [590, 365] width 1181 height 731
click at [664, 538] on html "Grubhub Design System Y Back Account Profile Authentication Notifications Works…" at bounding box center [590, 365] width 1181 height 731
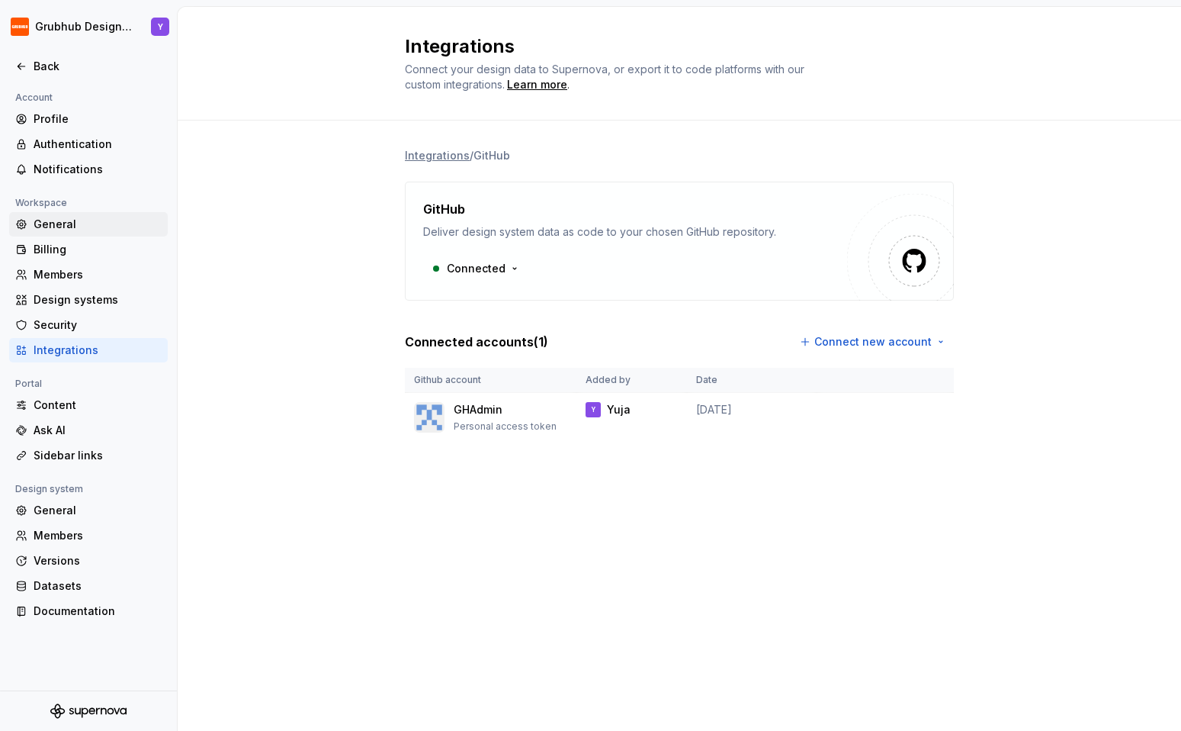
click at [56, 223] on div "General" at bounding box center [98, 224] width 128 height 15
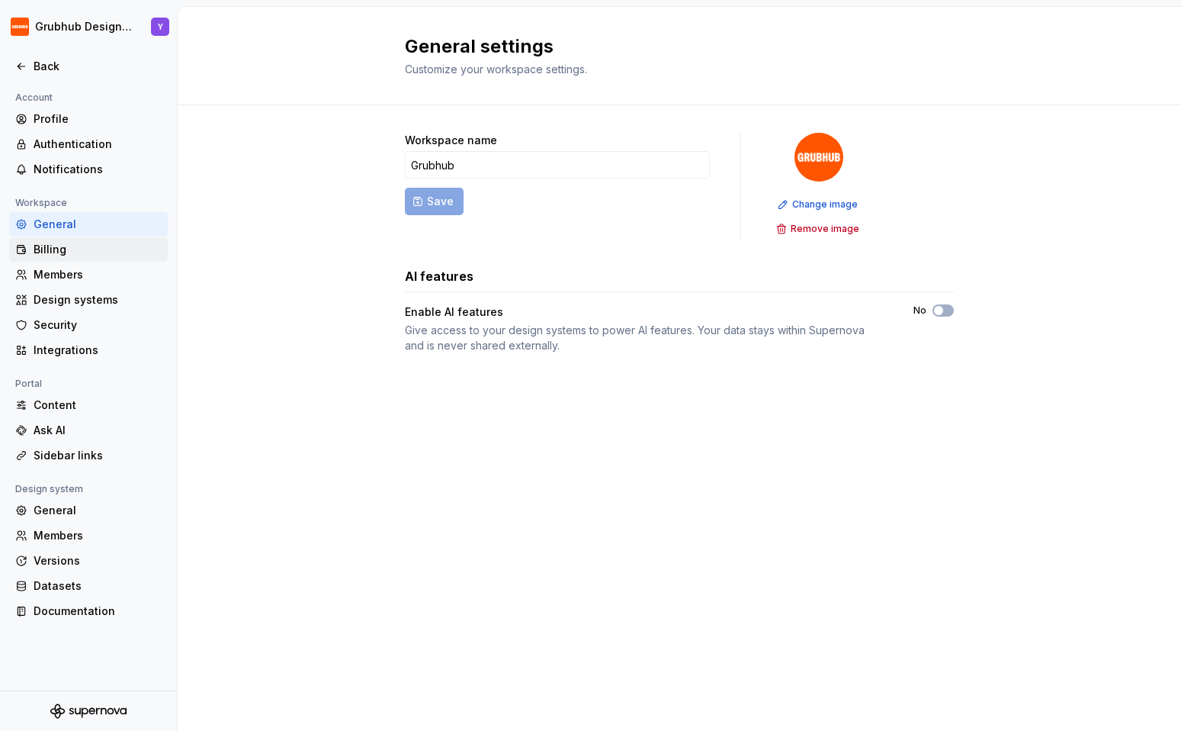
click at [54, 249] on div "Billing" at bounding box center [98, 249] width 128 height 15
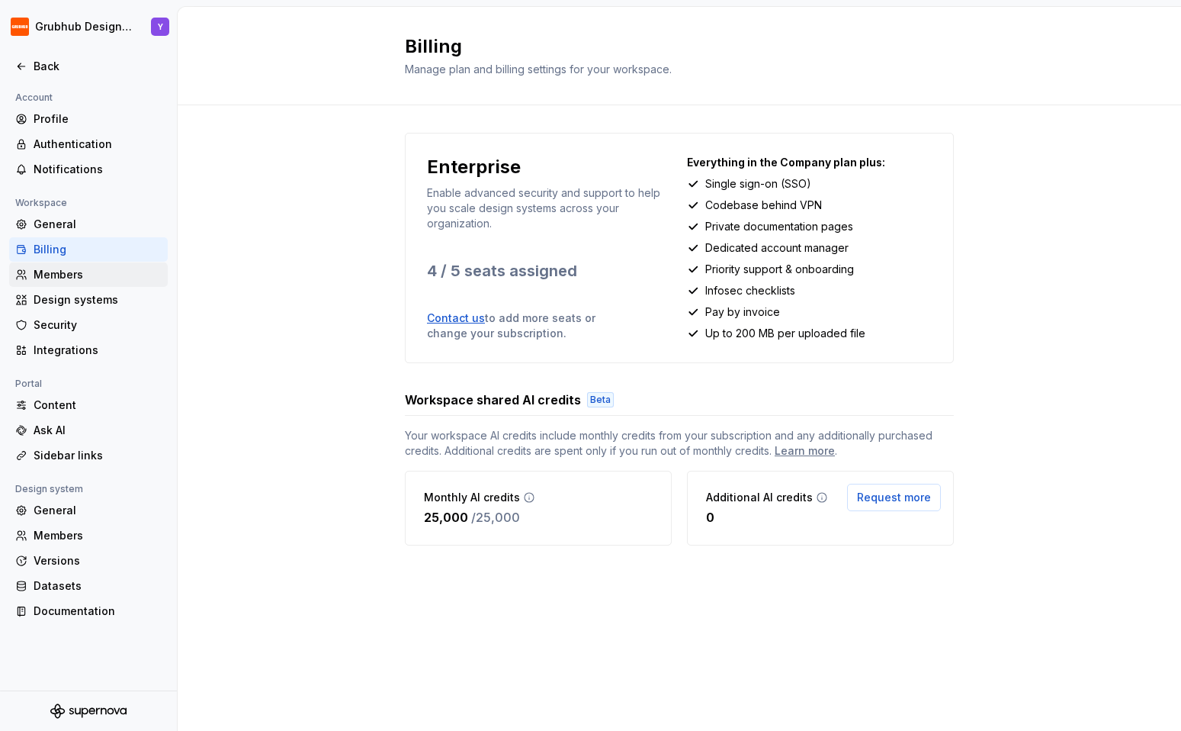
click at [57, 277] on div "Members" at bounding box center [98, 274] width 128 height 15
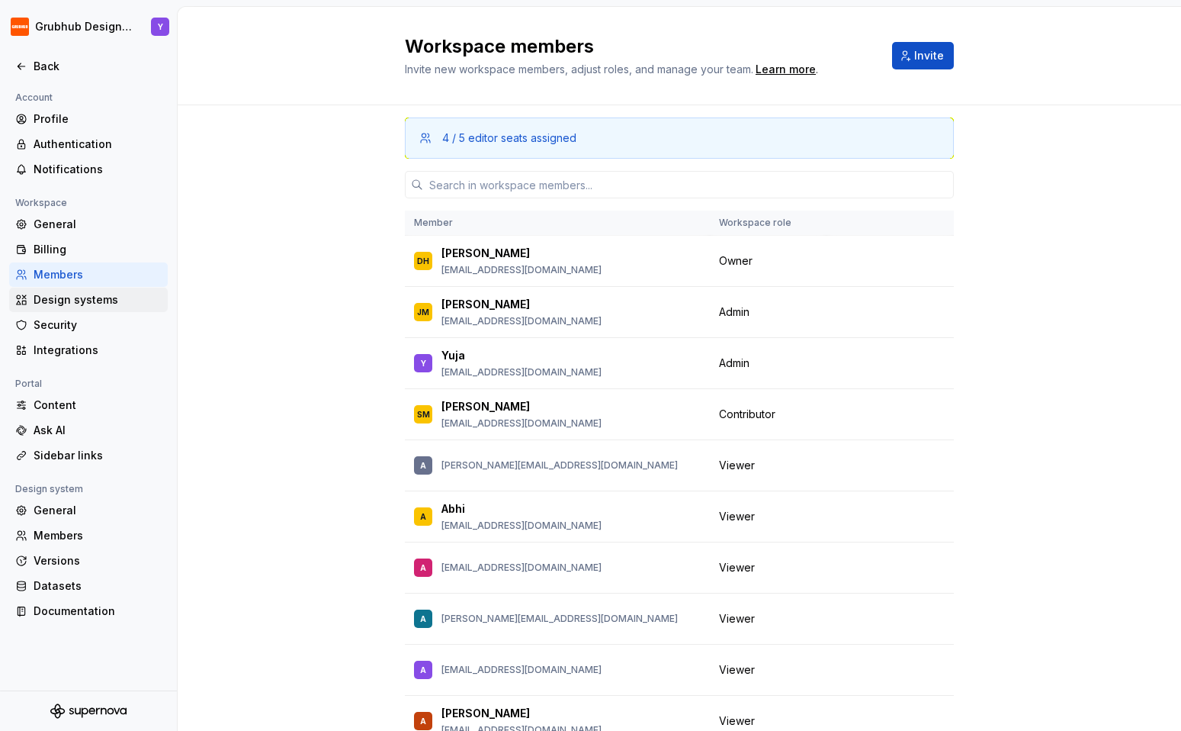
click at [57, 305] on div "Design systems" at bounding box center [98, 299] width 128 height 15
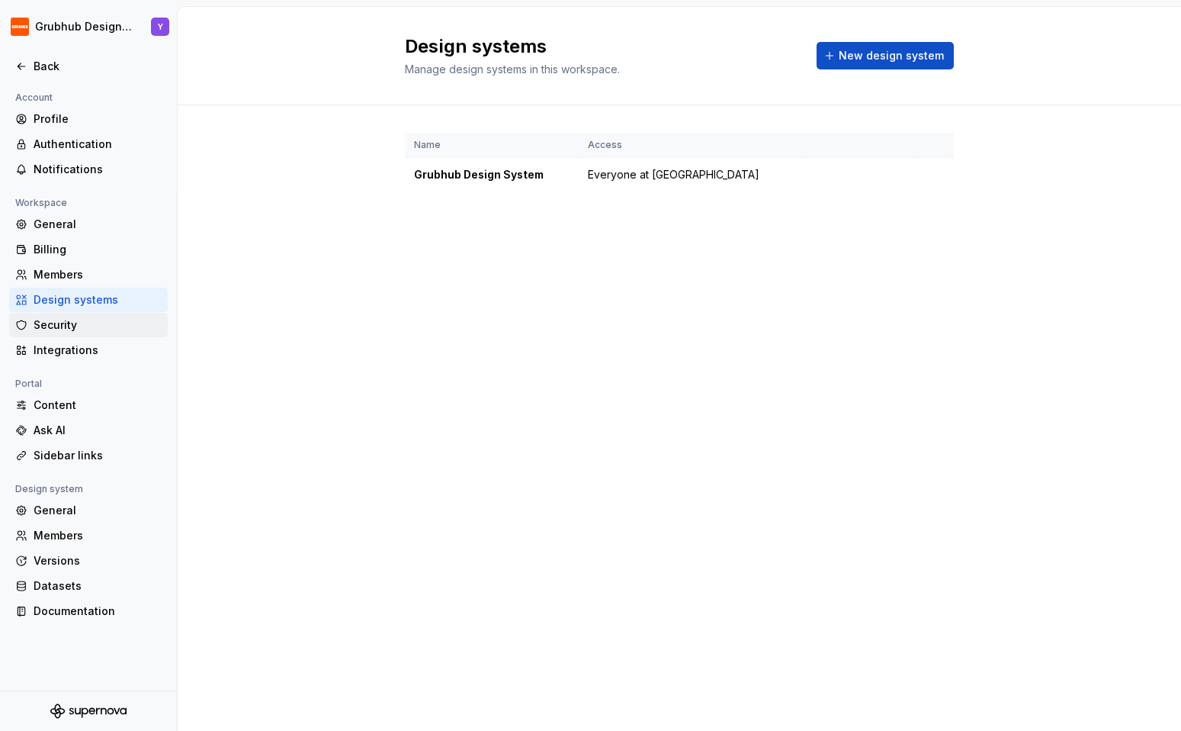
click at [57, 322] on div "Security" at bounding box center [98, 324] width 128 height 15
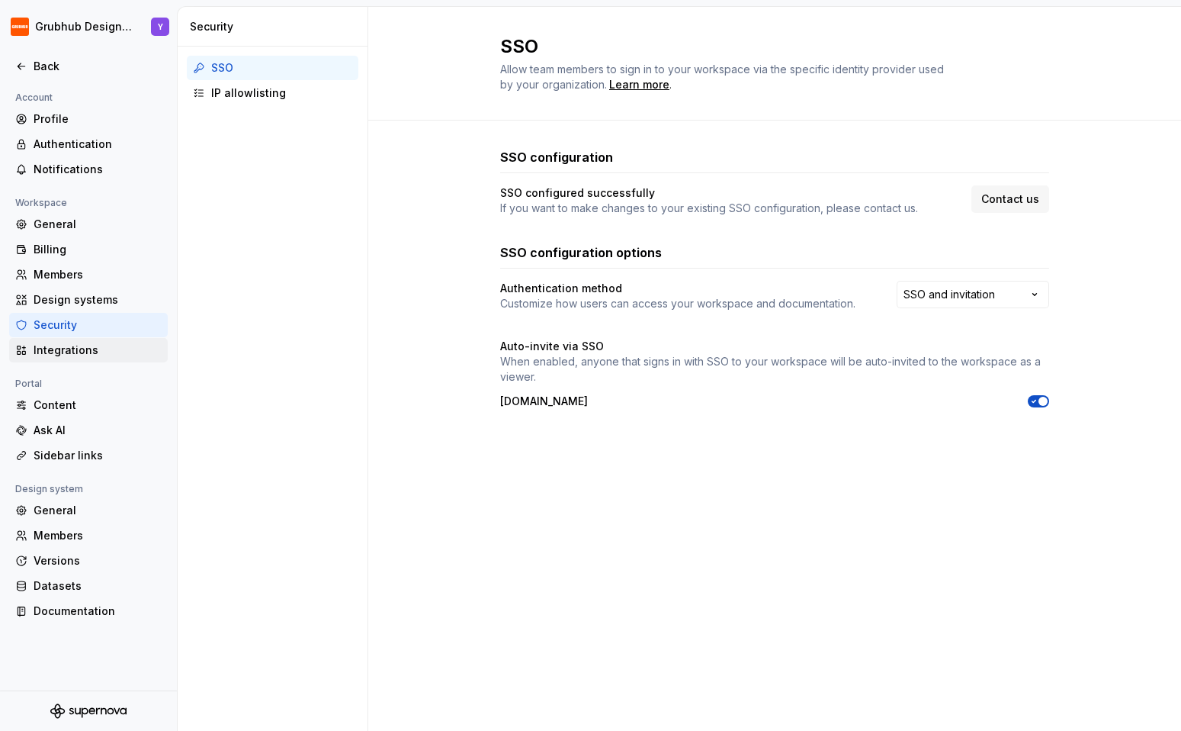
click at [61, 349] on div "Integrations" at bounding box center [98, 349] width 128 height 15
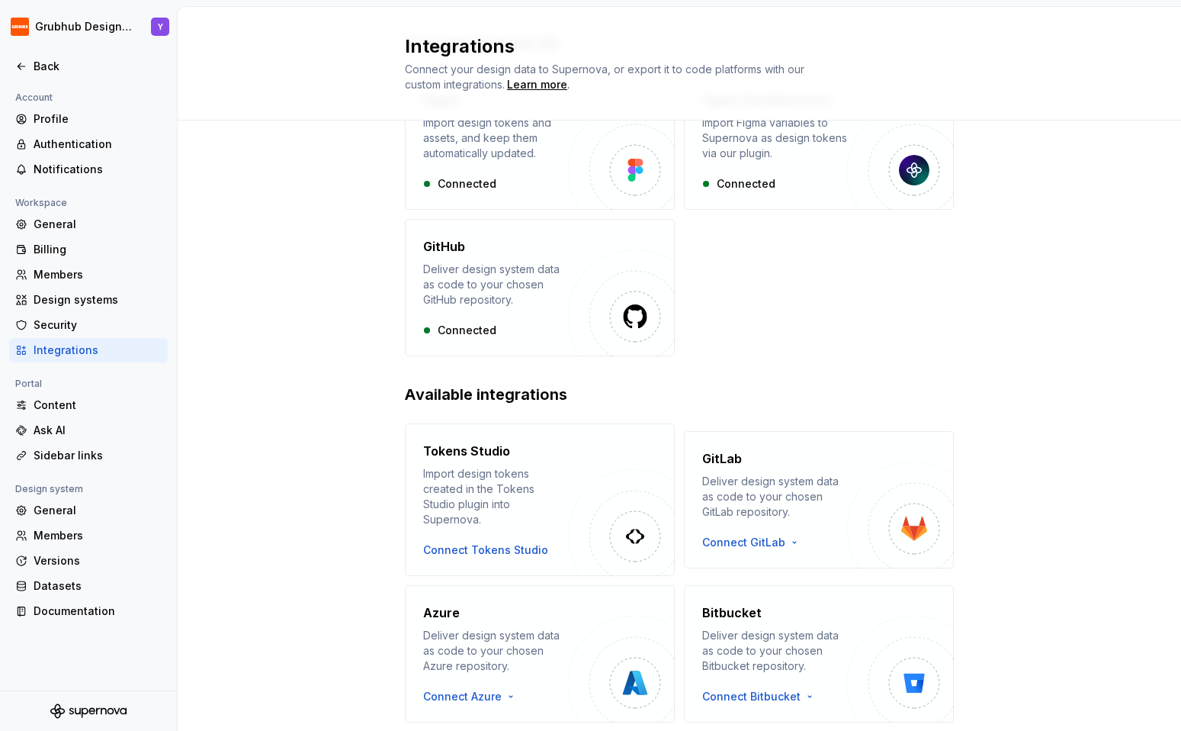
scroll to position [127, 0]
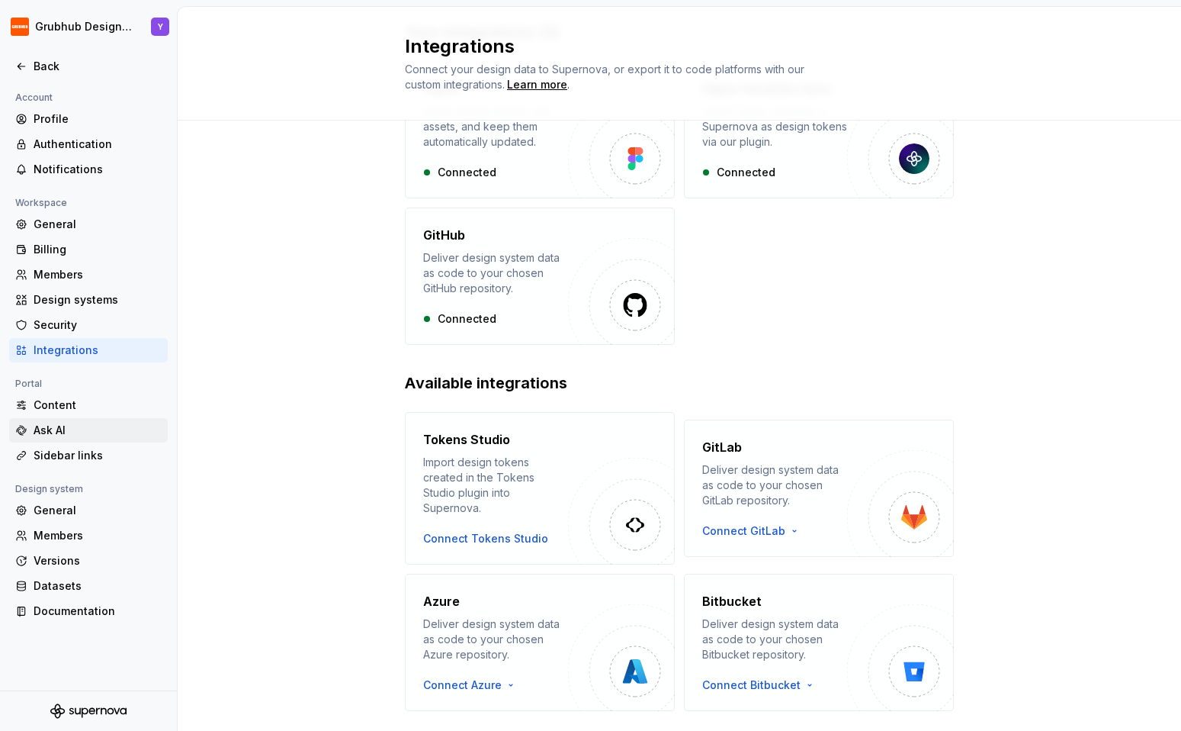
click at [47, 435] on div "Ask AI" at bounding box center [98, 430] width 128 height 15
type textarea "*"
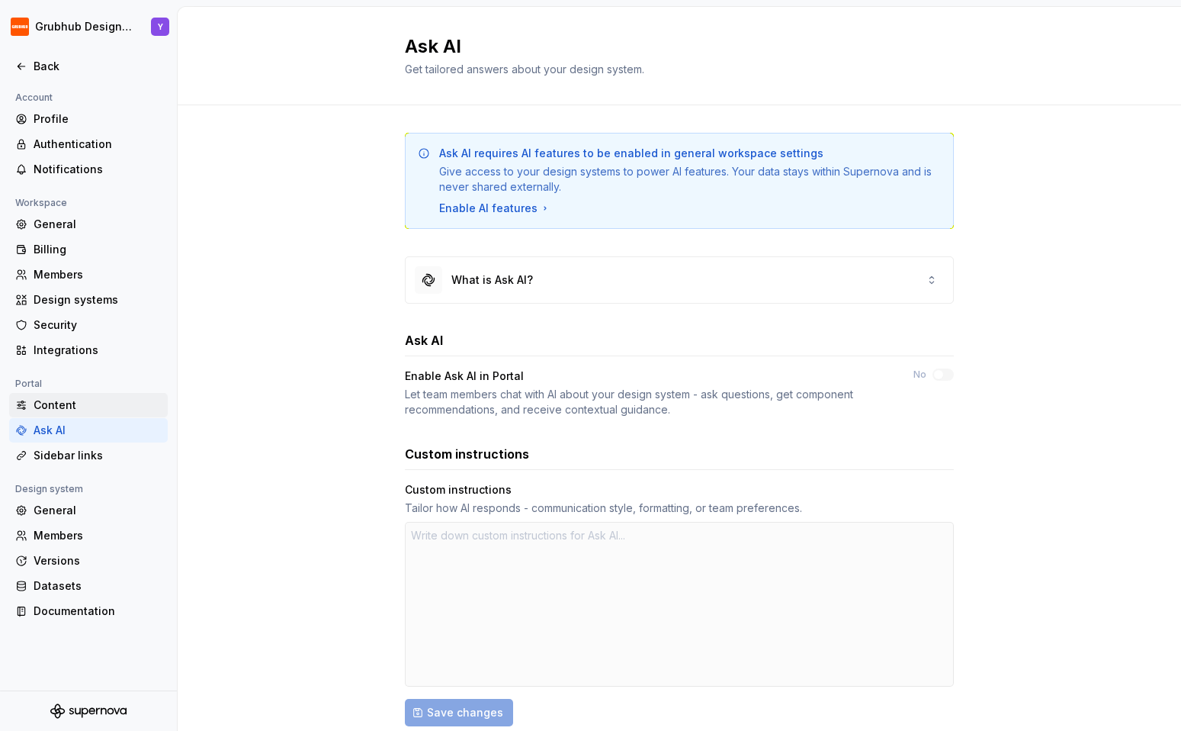
click at [48, 400] on div "Content" at bounding box center [98, 404] width 128 height 15
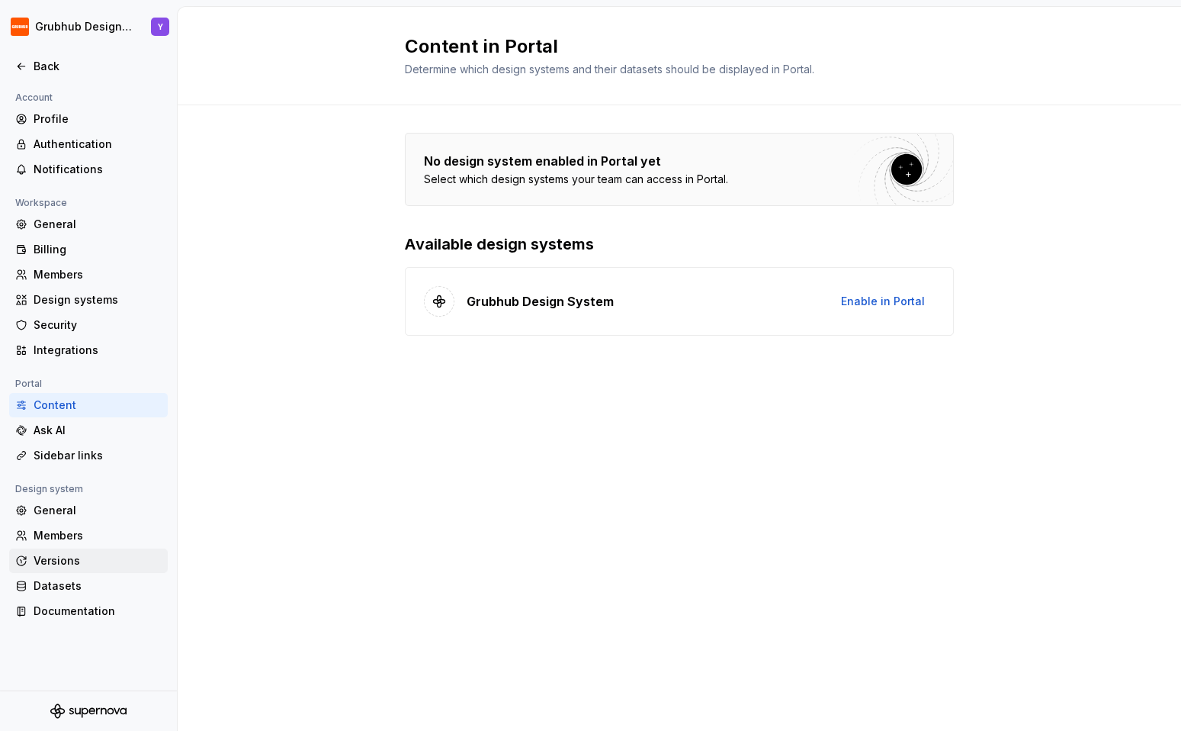
click at [41, 558] on div "Versions" at bounding box center [98, 560] width 128 height 15
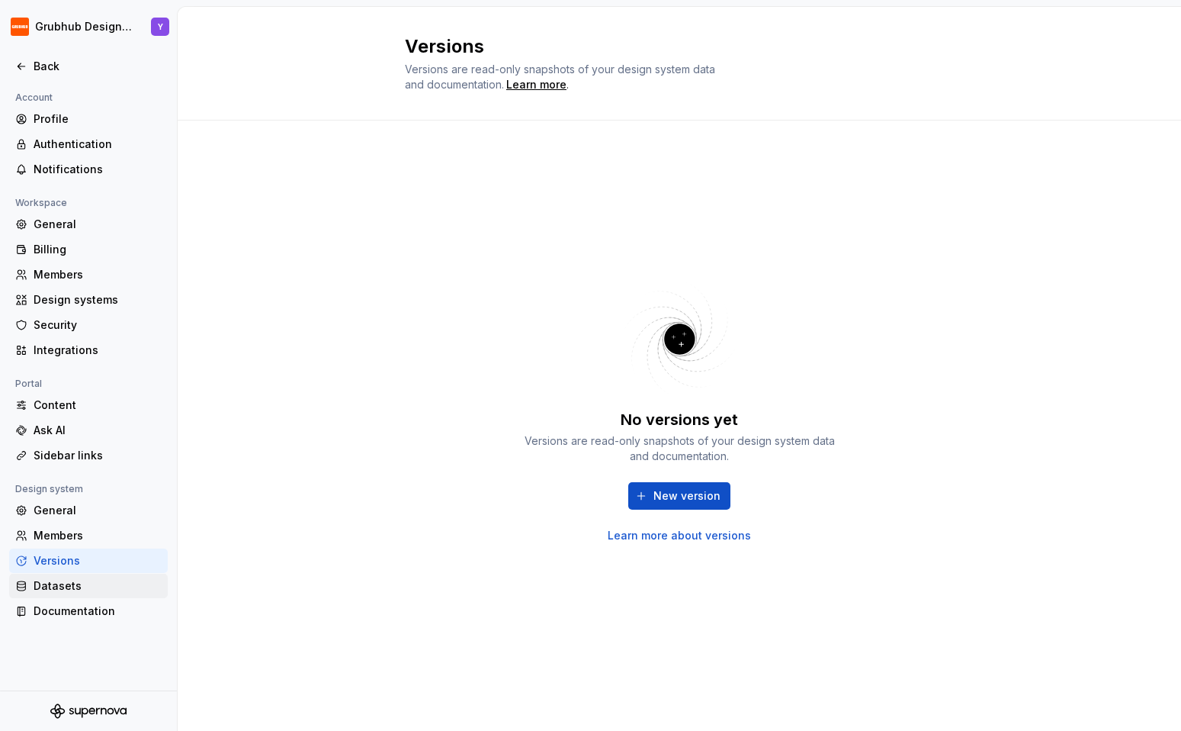
click at [45, 587] on div "Datasets" at bounding box center [98, 585] width 128 height 15
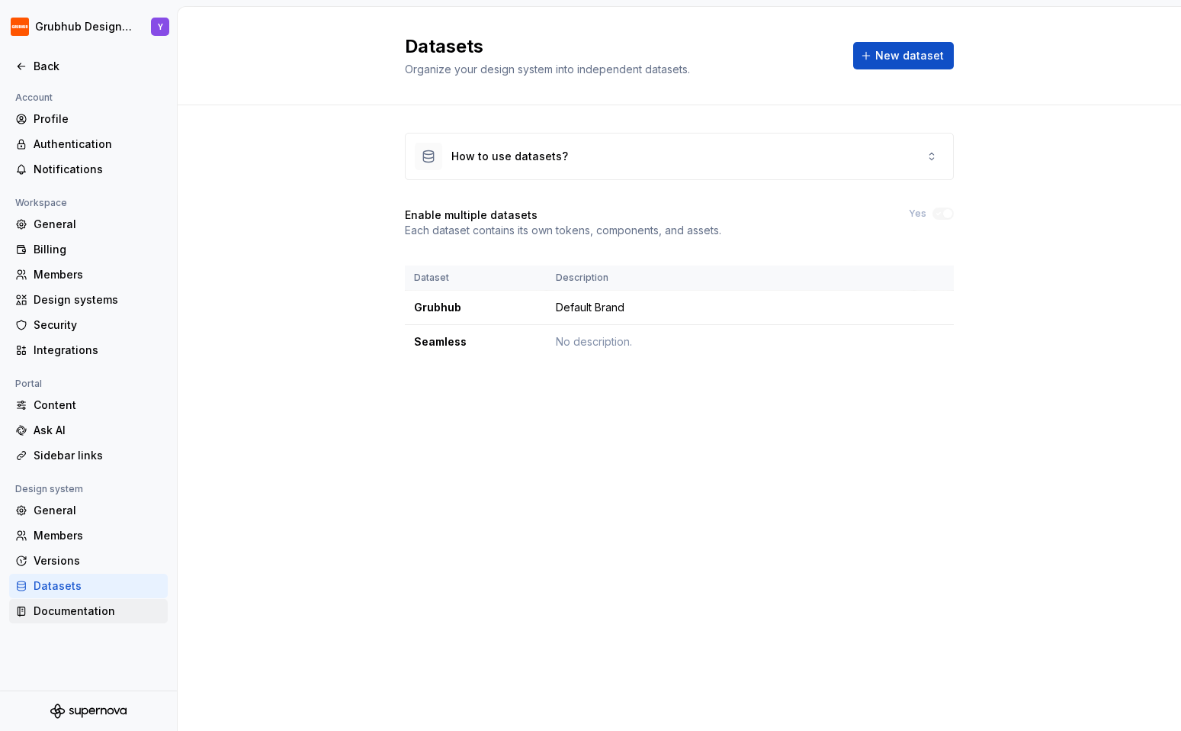
click at [47, 612] on div "Documentation" at bounding box center [98, 610] width 128 height 15
